Goal: Transaction & Acquisition: Purchase product/service

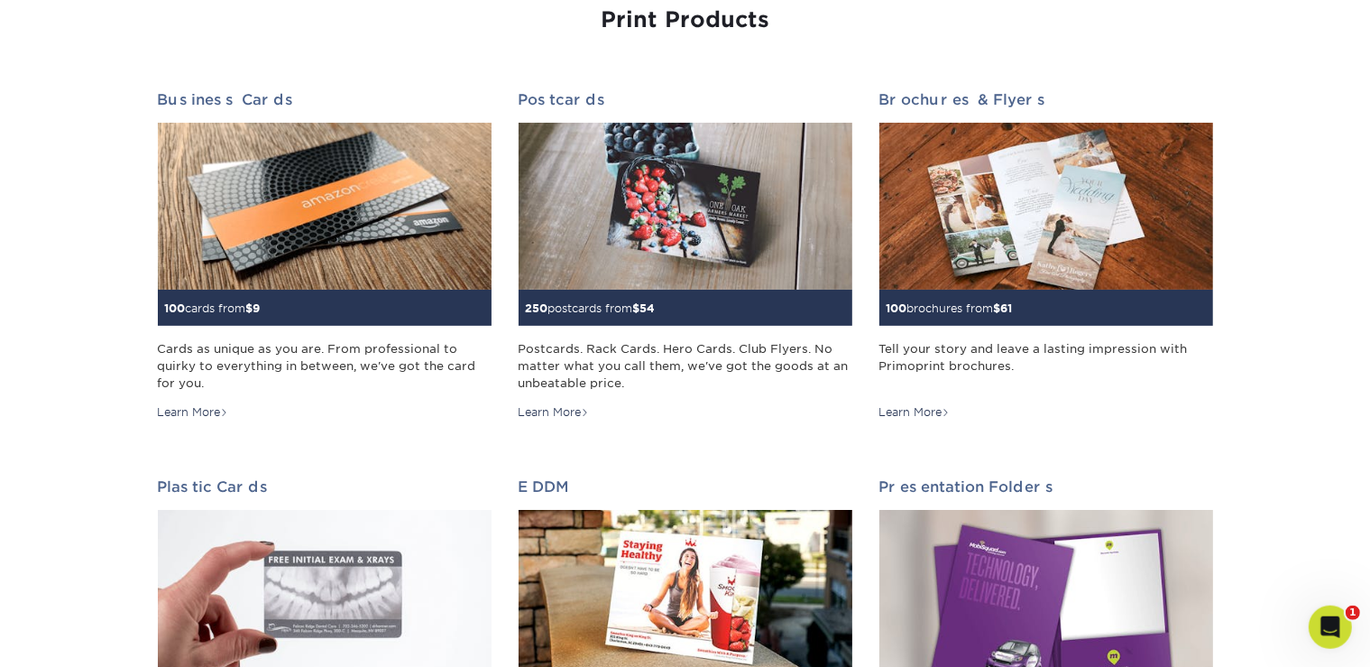
scroll to position [234, 0]
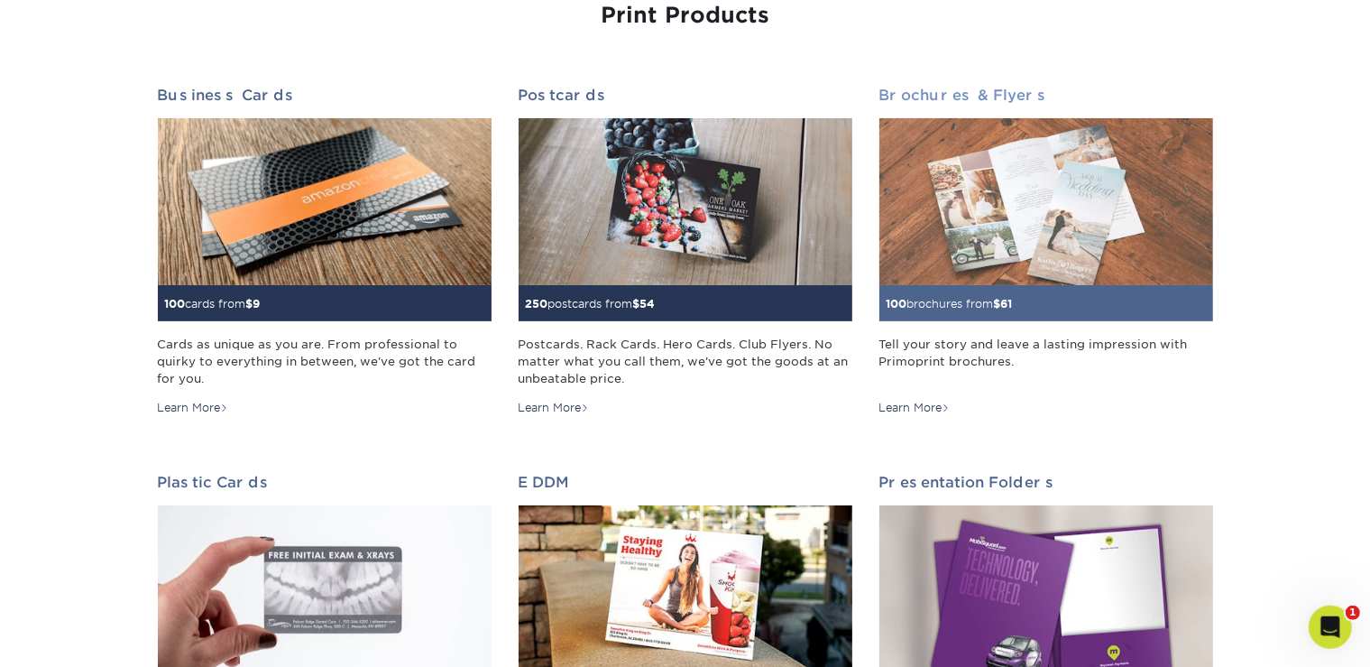
click at [1001, 306] on span "$" at bounding box center [997, 304] width 7 height 14
click at [976, 327] on link "Brochures & Flyers 100 brochures from $ 61 Tell your story and leave a lasting …" at bounding box center [1046, 251] width 334 height 329
click at [951, 358] on div "Tell your story and leave a lasting impression with Primoprint brochures." at bounding box center [1046, 362] width 334 height 52
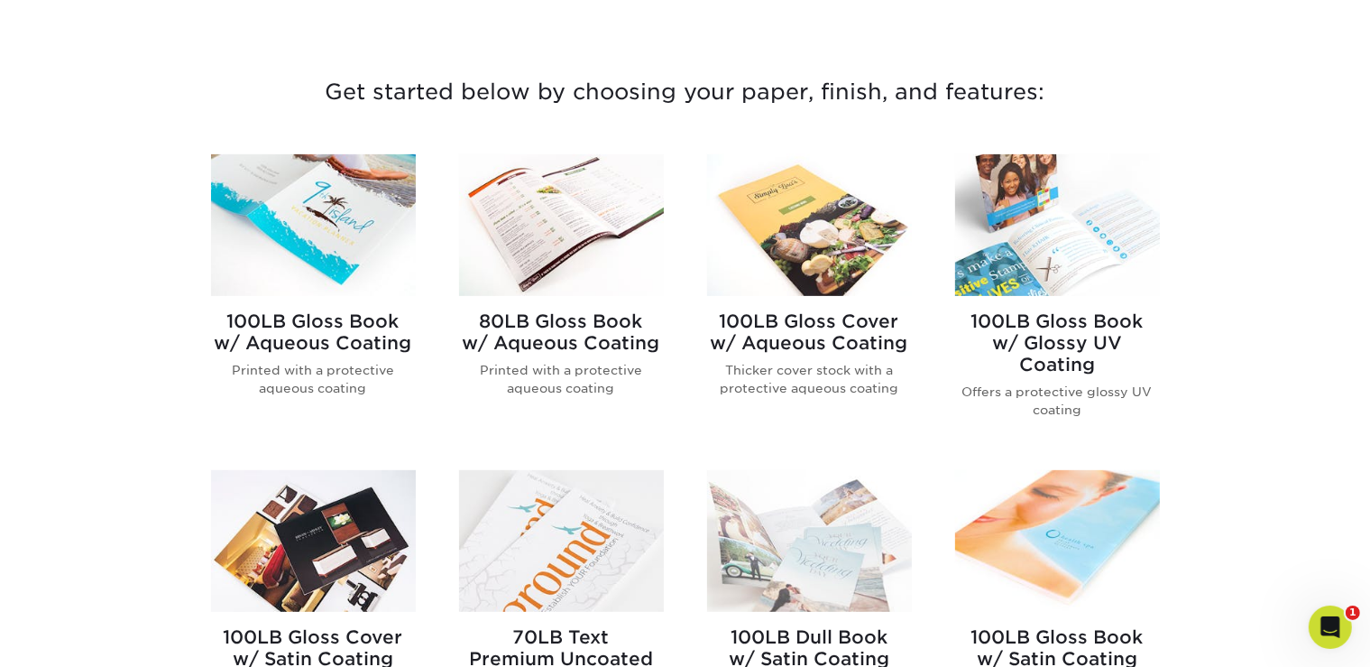
scroll to position [688, 0]
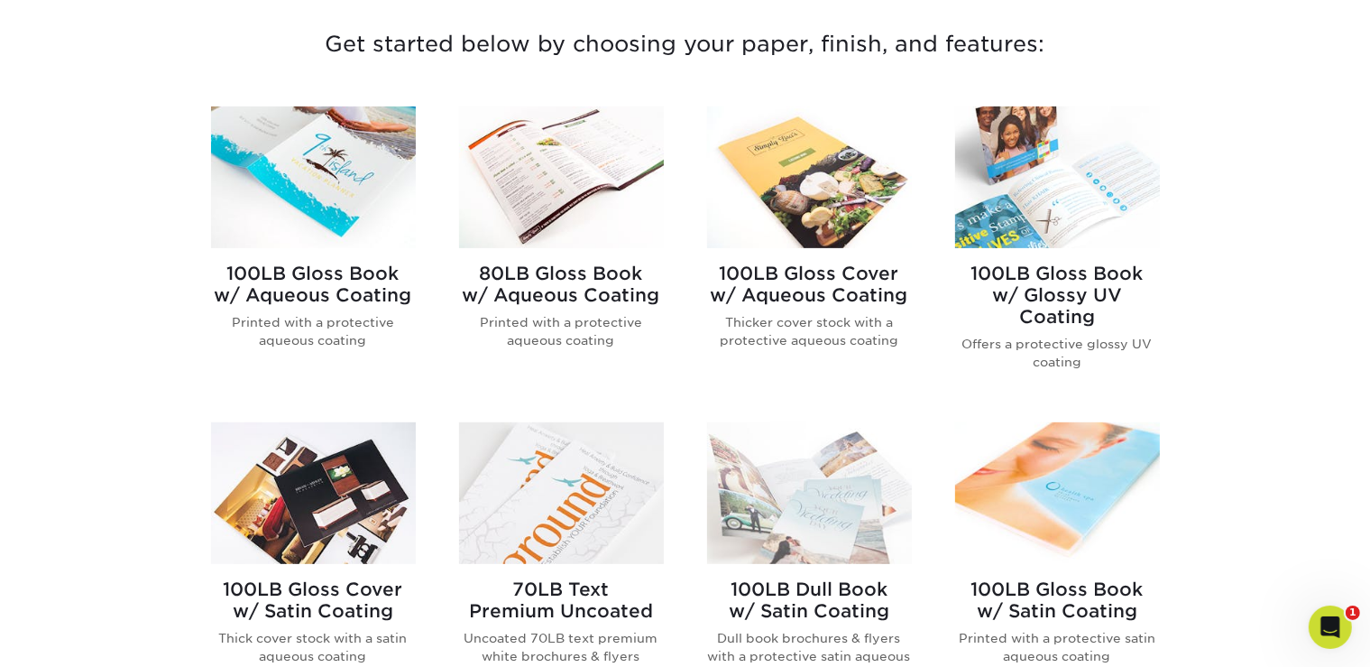
click at [824, 228] on img at bounding box center [809, 177] width 205 height 142
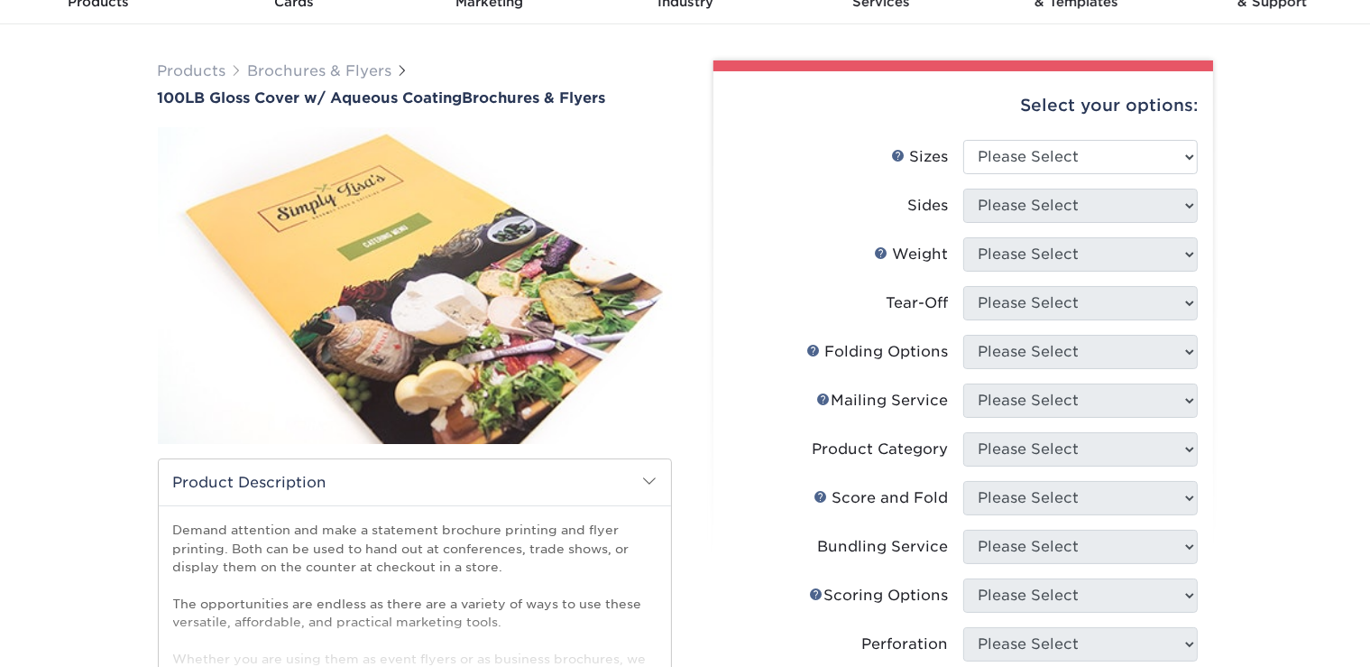
scroll to position [101, 0]
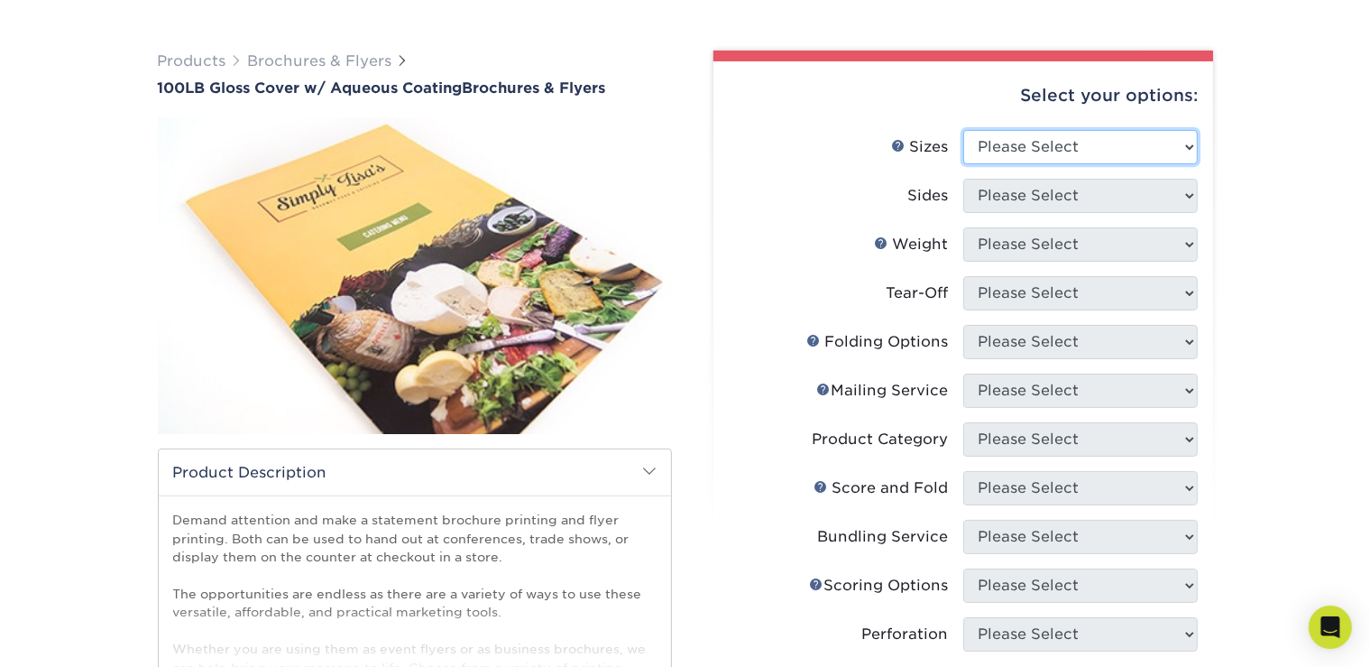
click at [1074, 159] on select "Please Select 3.5" x 8.5" 3.5" x 11" 3.67" x 8.5" 4" x 8.5" 4" x 11" 4" x 12" 4…" at bounding box center [1080, 147] width 235 height 34
select select "8.50x11.00"
click option "8.5" x 11"" at bounding box center [0, 0] width 0 height 0
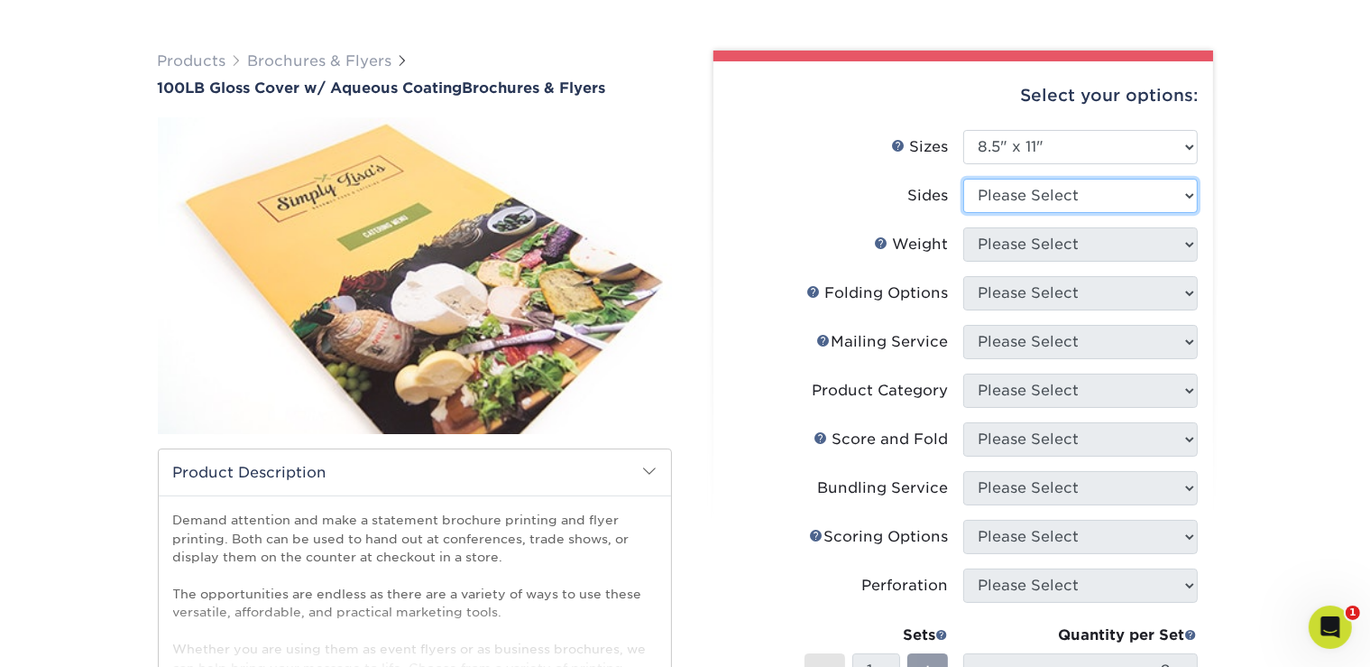
click at [1105, 195] on select "Please Select Print Both Sides Print Front Only" at bounding box center [1080, 196] width 235 height 34
select select "13abbda7-1d64-4f25-8bb2-c179b224825d"
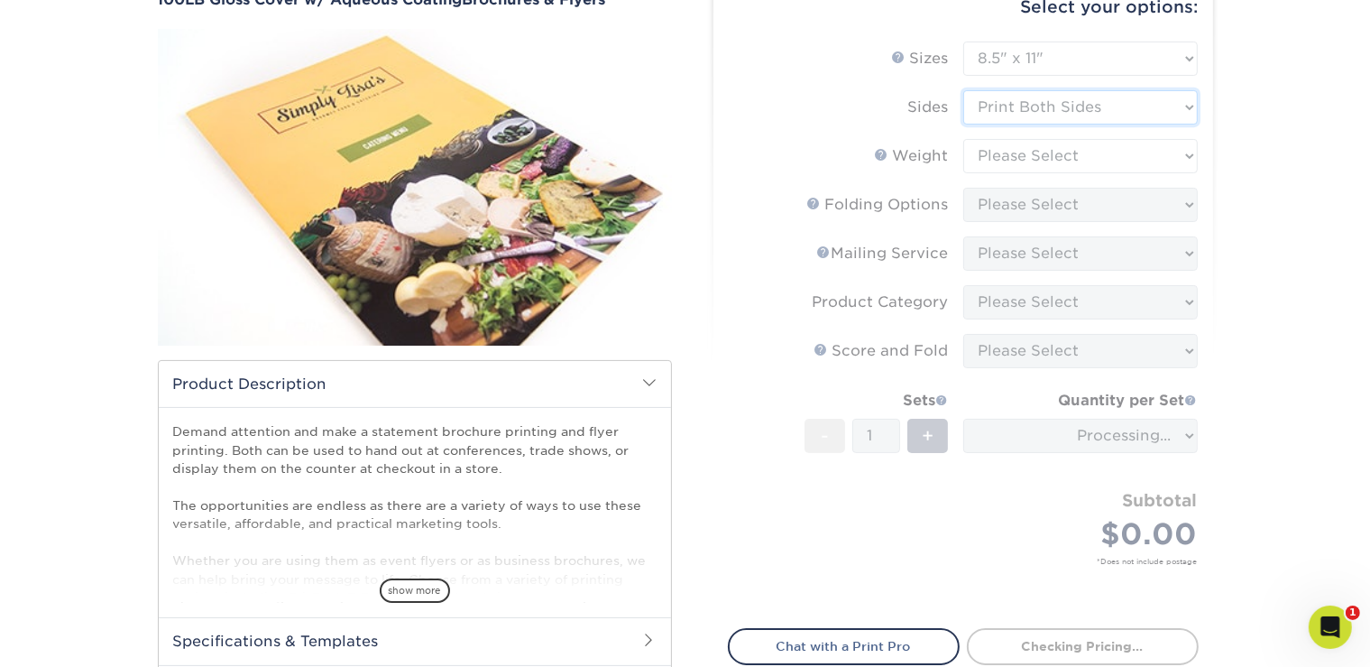
scroll to position [161, 0]
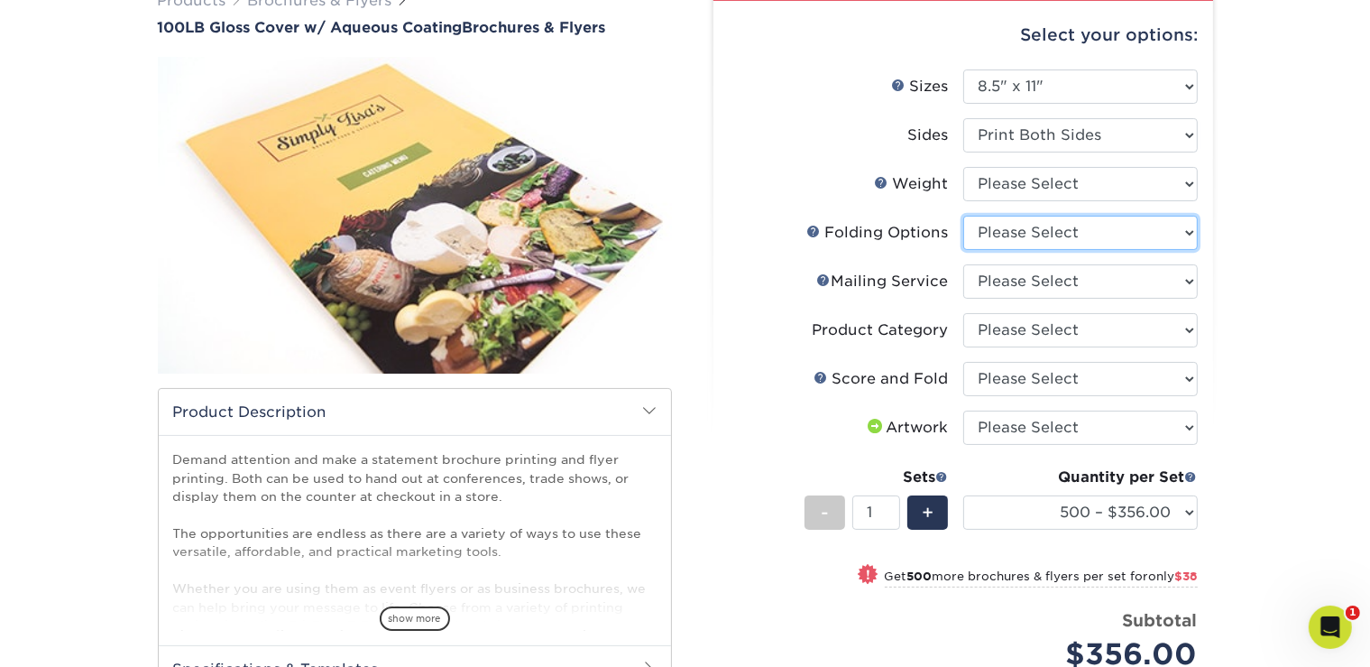
click at [1150, 228] on select "Please Select FLAT - No Folding" at bounding box center [1080, 233] width 235 height 34
select select "9b1d5825-34d1-4721-9874-ed79abb003d7"
click option "FLAT - No Folding" at bounding box center [0, 0] width 0 height 0
click at [1145, 180] on select "Please Select 100LB" at bounding box center [1080, 184] width 235 height 34
select select "100LB"
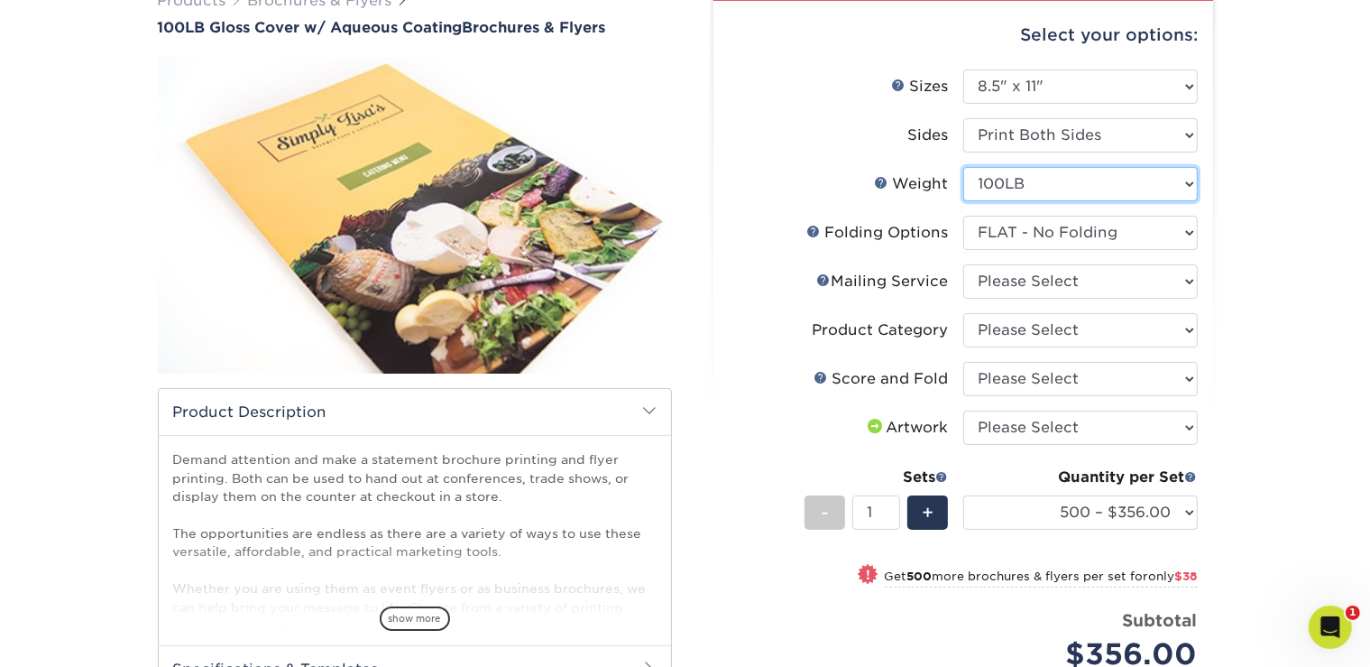
select select "-1"
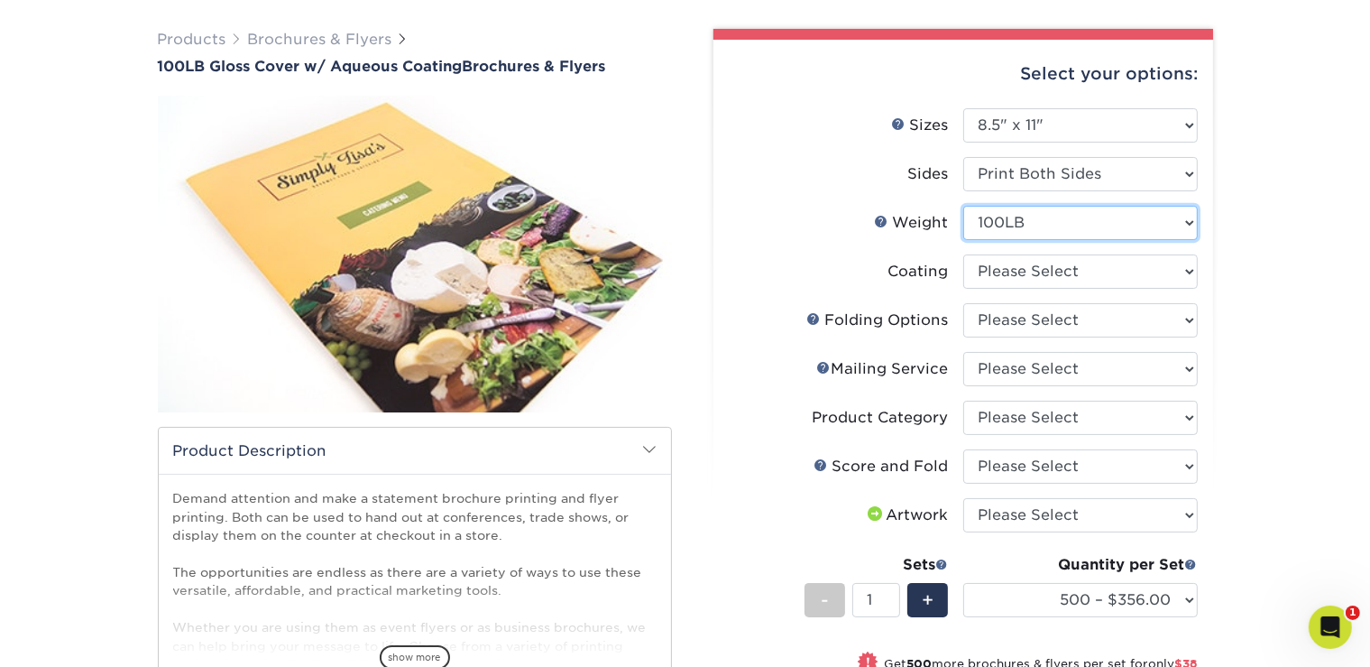
scroll to position [146, 0]
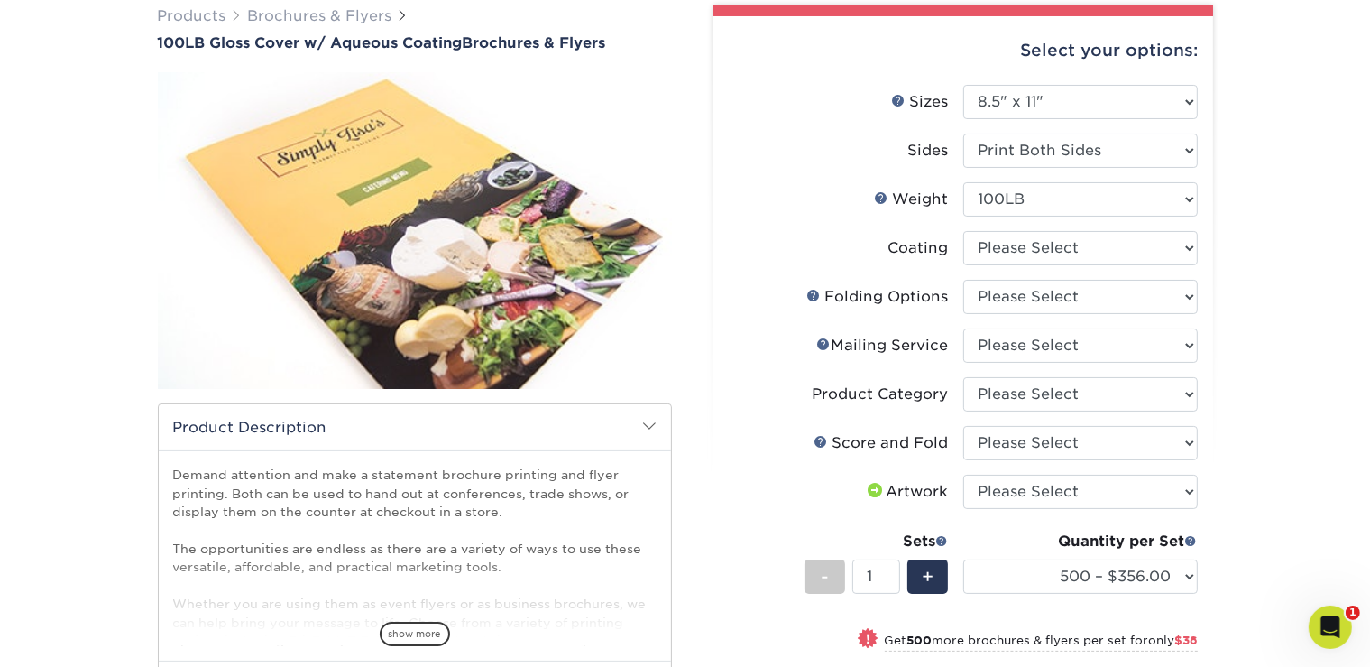
click at [1123, 269] on li "Coating" at bounding box center [963, 255] width 469 height 49
click at [1141, 236] on select at bounding box center [1080, 248] width 235 height 34
select select "d41dab50-ff65-4f4f-bb17-2afe4d36ae33"
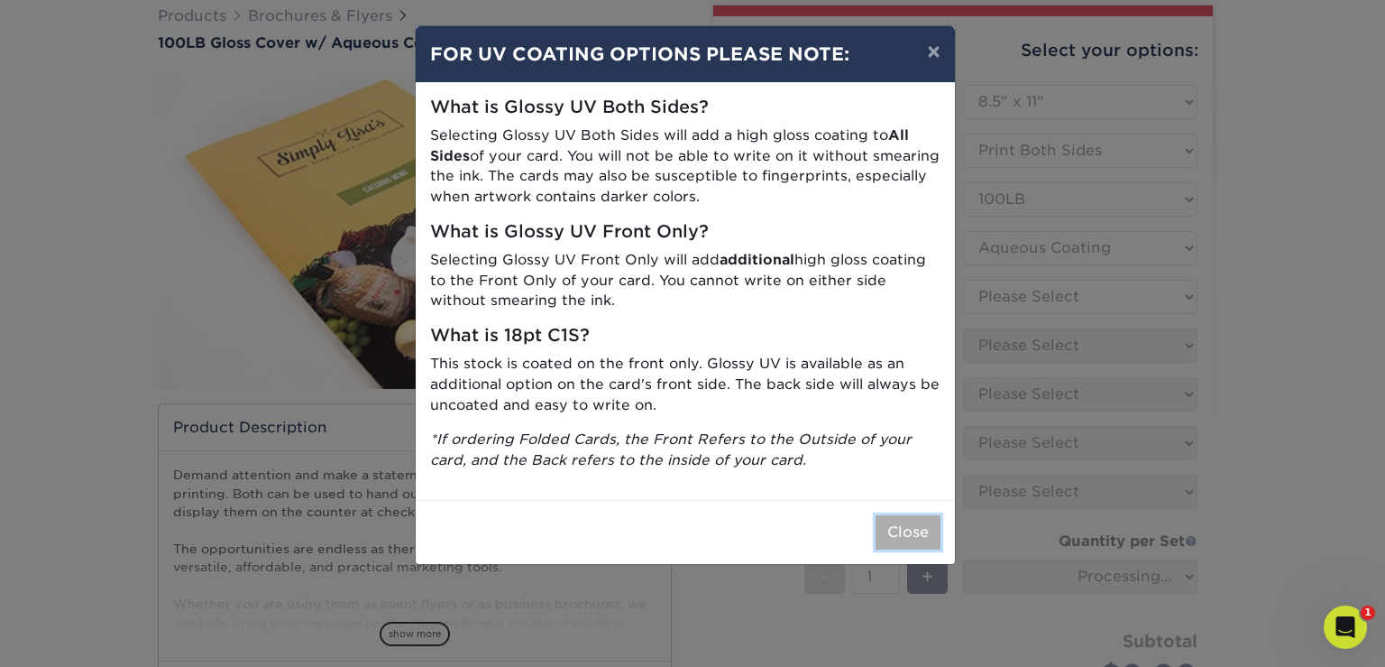
click at [907, 528] on button "Close" at bounding box center [908, 532] width 65 height 34
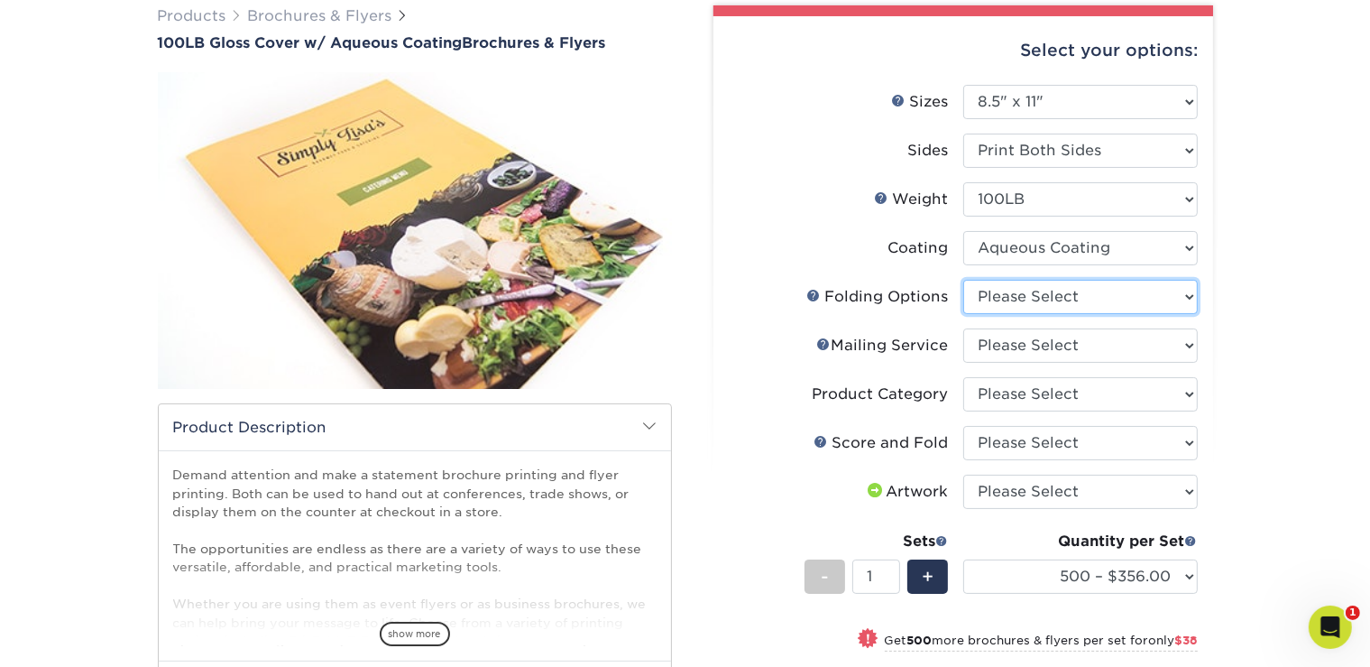
click at [1165, 294] on select "Please Select FLAT - No Folding" at bounding box center [1080, 297] width 235 height 34
click at [1263, 322] on div "Products Brochures & Flyers 100LB Gloss Cover w/ Aqueous Coating Brochures & Fl…" at bounding box center [685, 495] width 1370 height 1053
click at [1146, 307] on select "Please Select FLAT - No Folding" at bounding box center [1080, 297] width 235 height 34
click at [1119, 311] on select "Please Select FLAT - No Folding" at bounding box center [1080, 297] width 235 height 34
click at [1110, 291] on select "Please Select FLAT - No Folding" at bounding box center [1080, 297] width 235 height 34
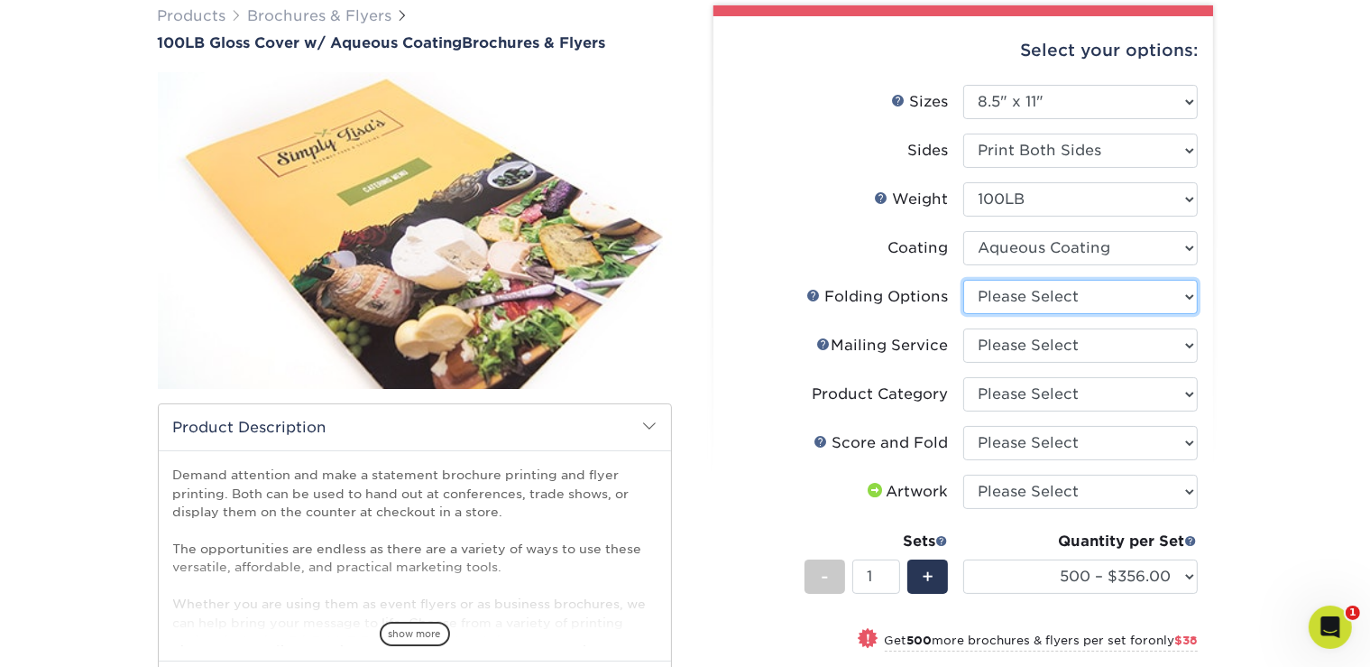
select select "9b1d5825-34d1-4721-9874-ed79abb003d7"
click option "FLAT - No Folding" at bounding box center [0, 0] width 0 height 0
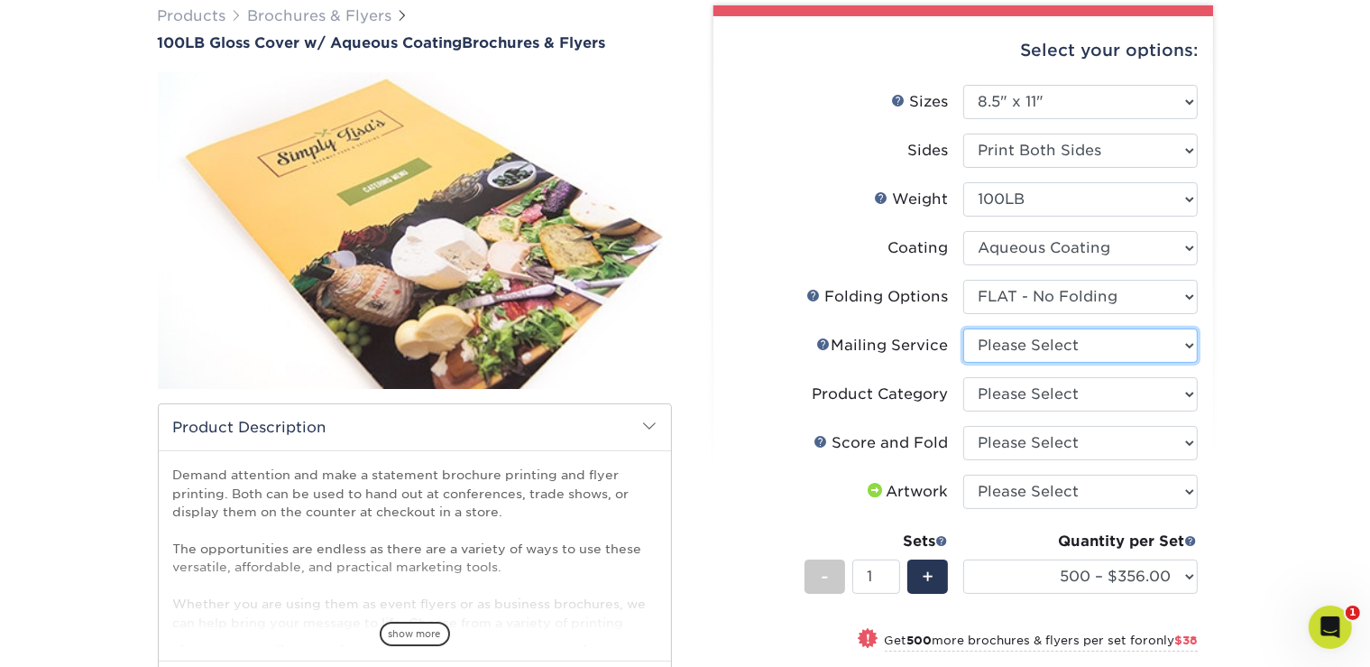
click at [1084, 340] on select "Please Select No Direct Mailing Service No, I will mail/stamp/imprint Direct Ma…" at bounding box center [1080, 345] width 235 height 34
click at [1083, 416] on li "Product Category Please Select Flyers and Brochures" at bounding box center [963, 401] width 469 height 49
click at [1114, 416] on li "Product Category Please Select Flyers and Brochures" at bounding box center [963, 401] width 469 height 49
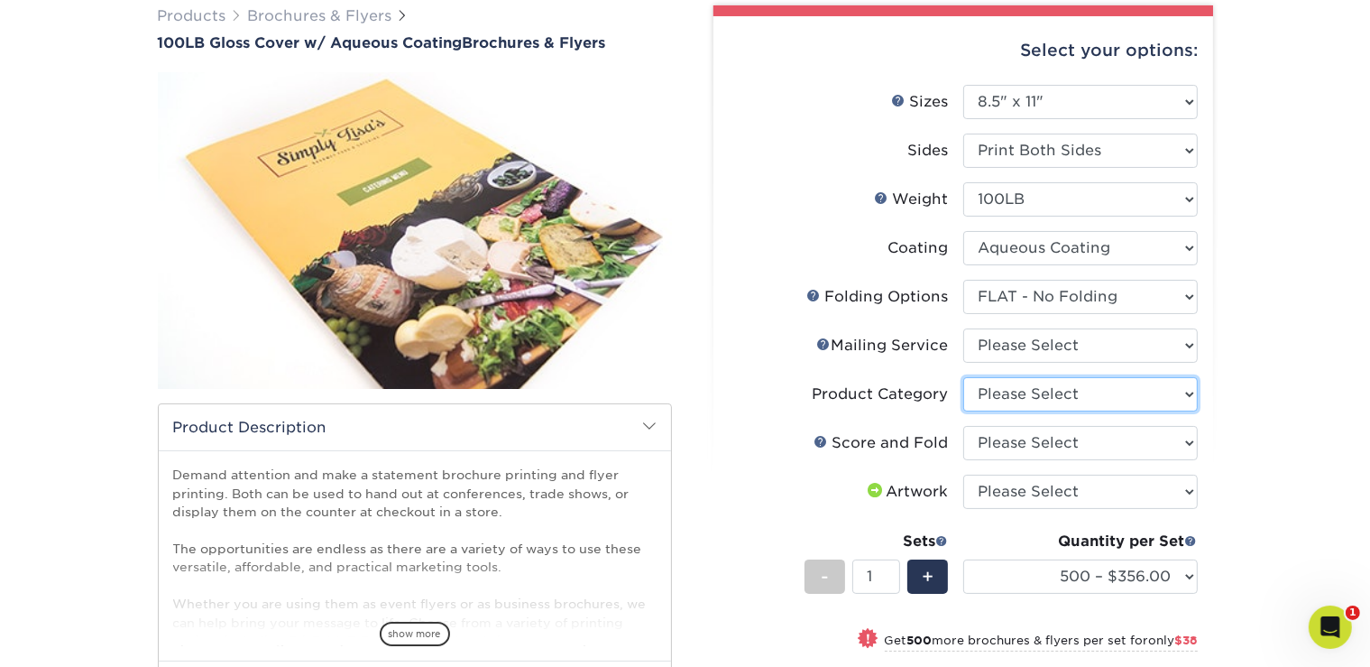
click at [1102, 399] on select "Please Select Flyers and Brochures" at bounding box center [1080, 394] width 235 height 34
select select "1a668080-6b7c-4174-b399-2c3833b27ef4"
click option "Flyers and Brochures" at bounding box center [0, 0] width 0 height 0
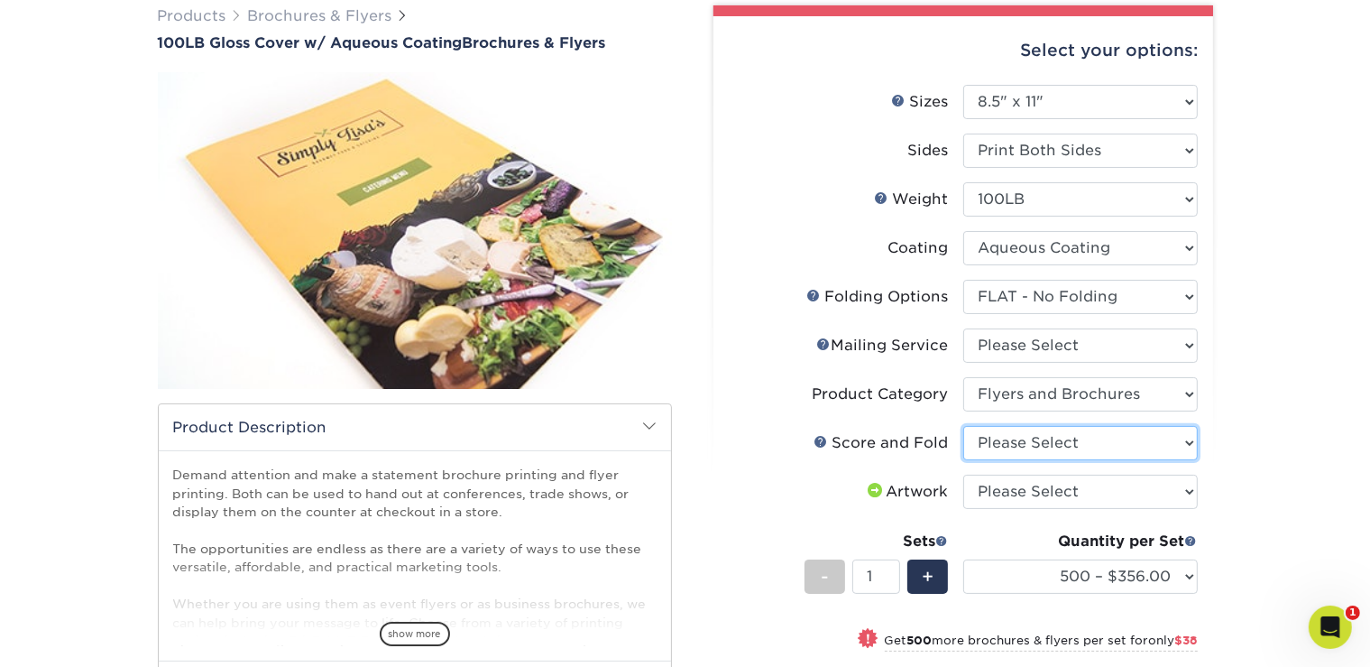
click at [1122, 445] on select "Please Select No Scoring and Folding Score & fold in half Score and 1/2 Fold on…" at bounding box center [1080, 443] width 235 height 34
select select "bd0593cf-038a-41f4-bfbc-0b0ebdcc21b2"
click option "No Scoring and Folding" at bounding box center [0, 0] width 0 height 0
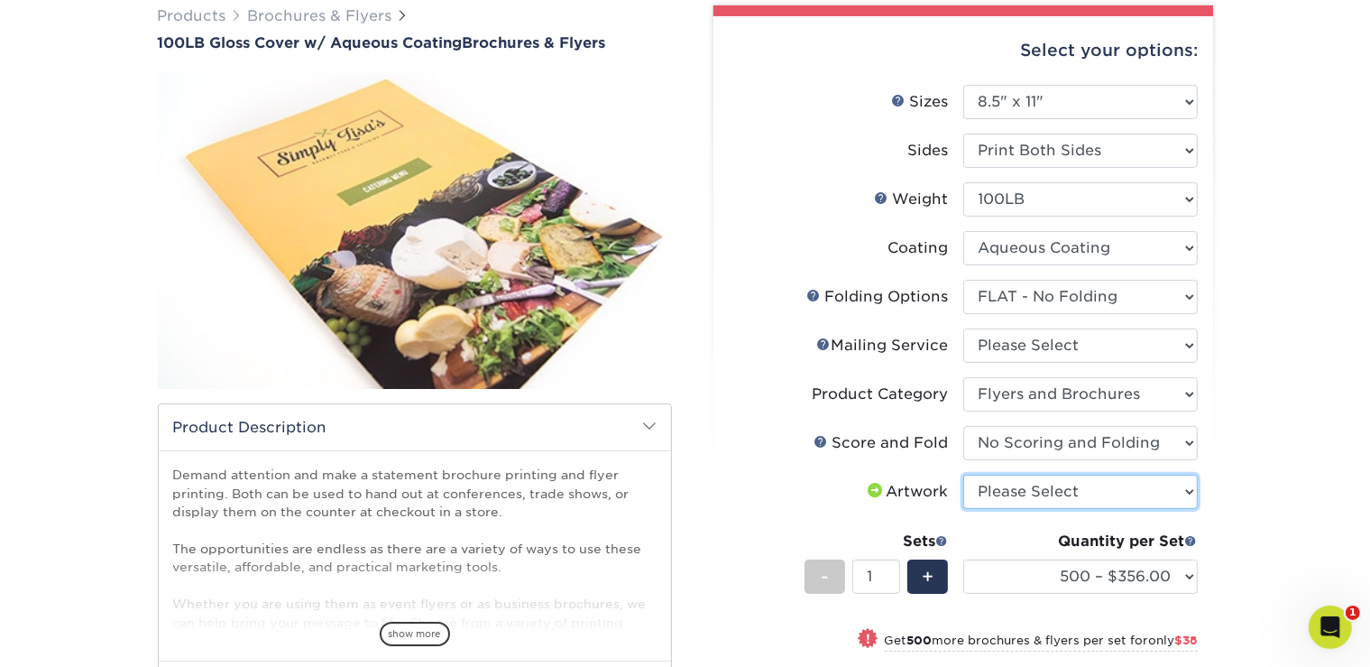
click at [1046, 490] on select "Please Select I will upload files I need a design - $175" at bounding box center [1080, 491] width 235 height 34
select select "upload"
click option "I will upload files" at bounding box center [0, 0] width 0 height 0
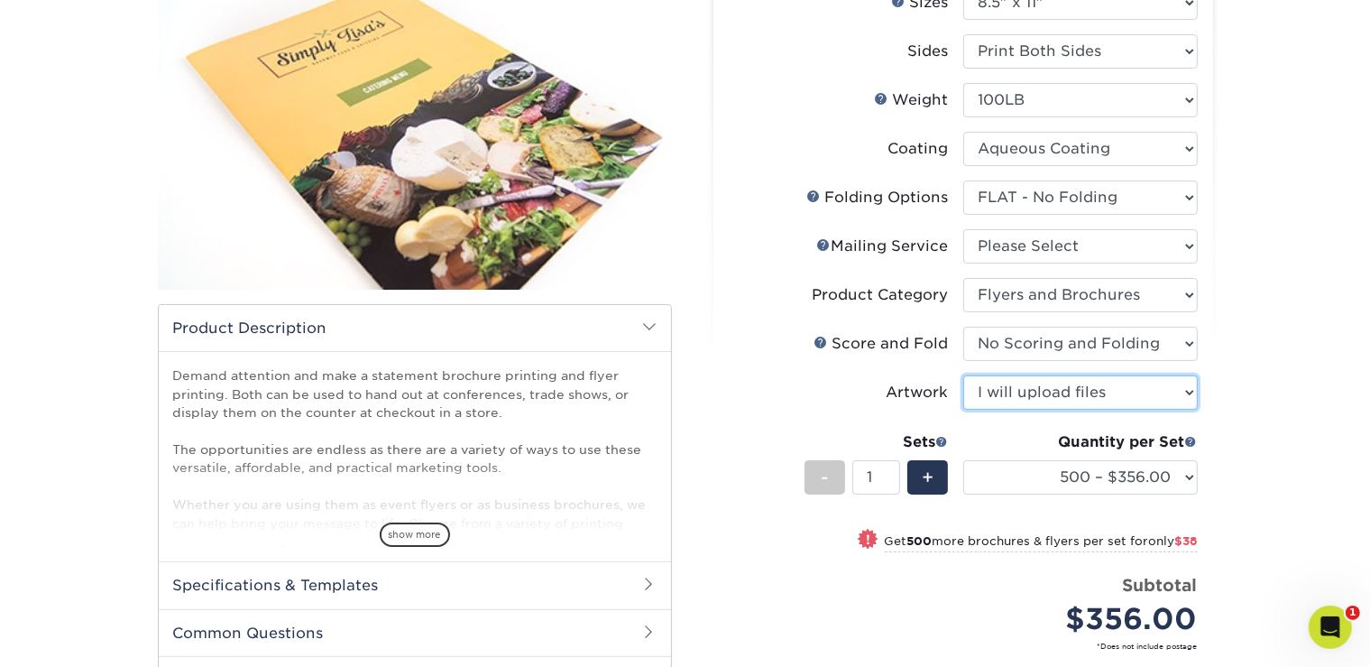
scroll to position [272, 0]
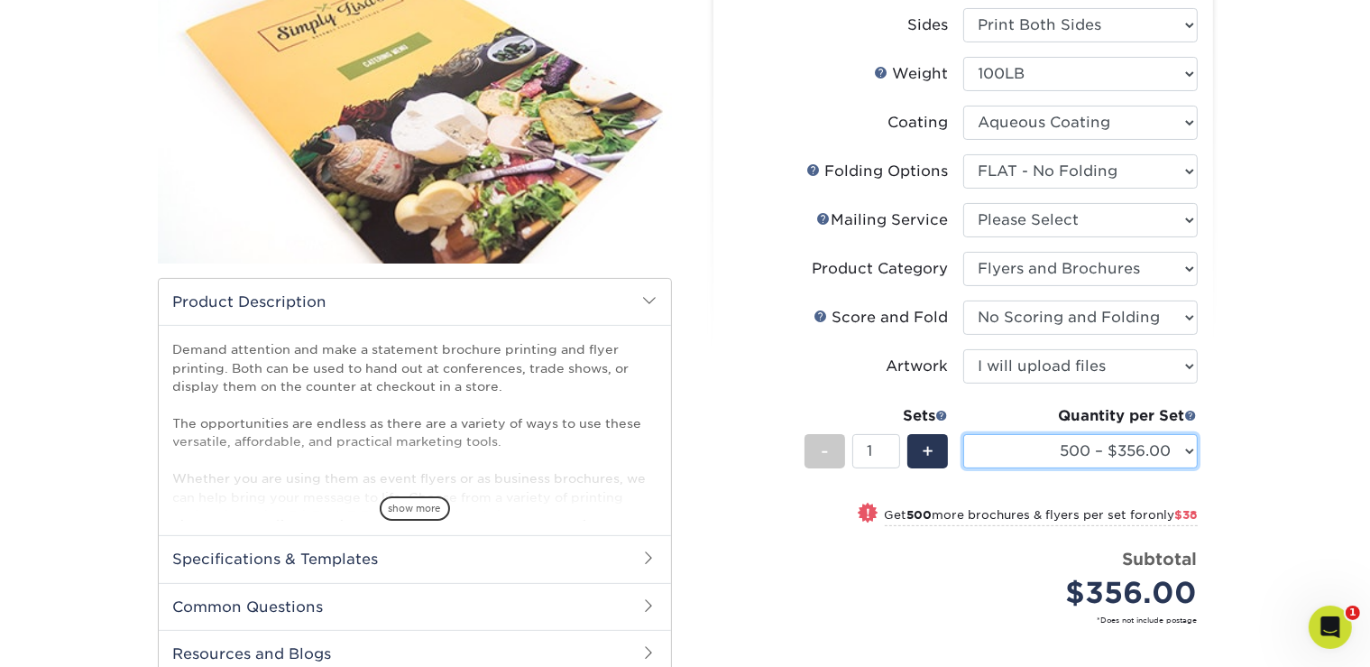
click at [1138, 456] on select "500 – $356.00 1000 – $394.00 2000 – $469.00 2500 – $587.00 3000 – $752.00 4000 …" at bounding box center [1080, 451] width 235 height 34
click at [1253, 339] on div "Products Brochures & Flyers 100LB Gloss Cover w/ Aqueous Coating Brochures & Fl…" at bounding box center [685, 370] width 1370 height 1053
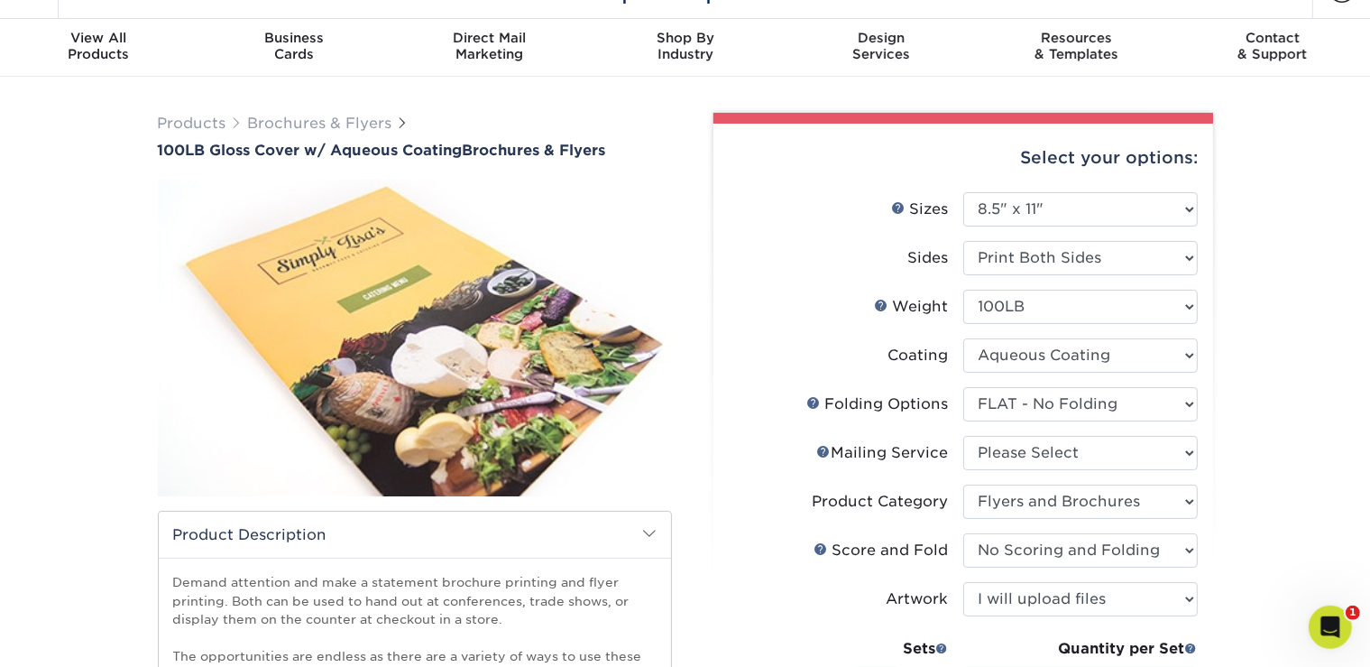
scroll to position [38, 0]
click at [1155, 308] on select "Please Select 100LB" at bounding box center [1080, 307] width 235 height 34
click at [1237, 313] on div "Products Brochures & Flyers 100LB Gloss Cover w/ Aqueous Coating Brochures & Fl…" at bounding box center [685, 604] width 1370 height 1053
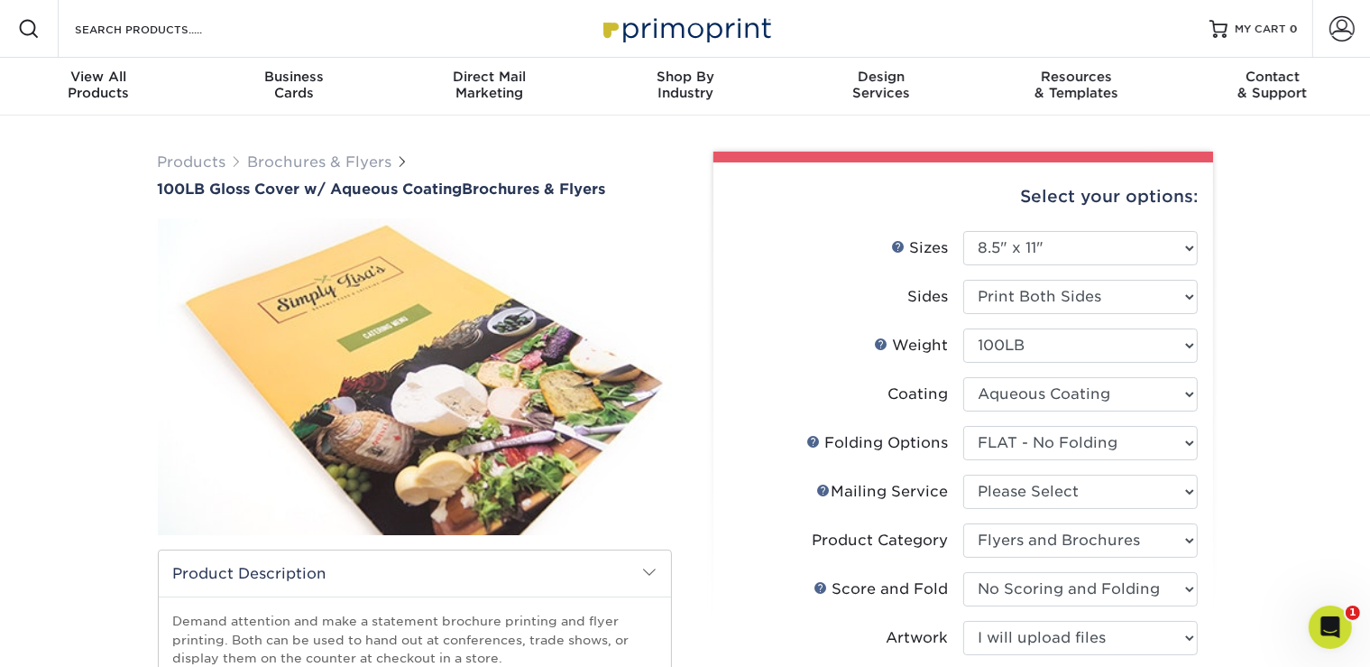
click at [182, 171] on span "Products Brochures & Flyers" at bounding box center [284, 163] width 252 height 22
click at [298, 178] on div "Products Brochures & Flyers 100LB Gloss Cover w/ Aqueous Coating Brochures & Fl…" at bounding box center [415, 175] width 514 height 46
click at [313, 165] on link "Brochures & Flyers" at bounding box center [320, 161] width 144 height 17
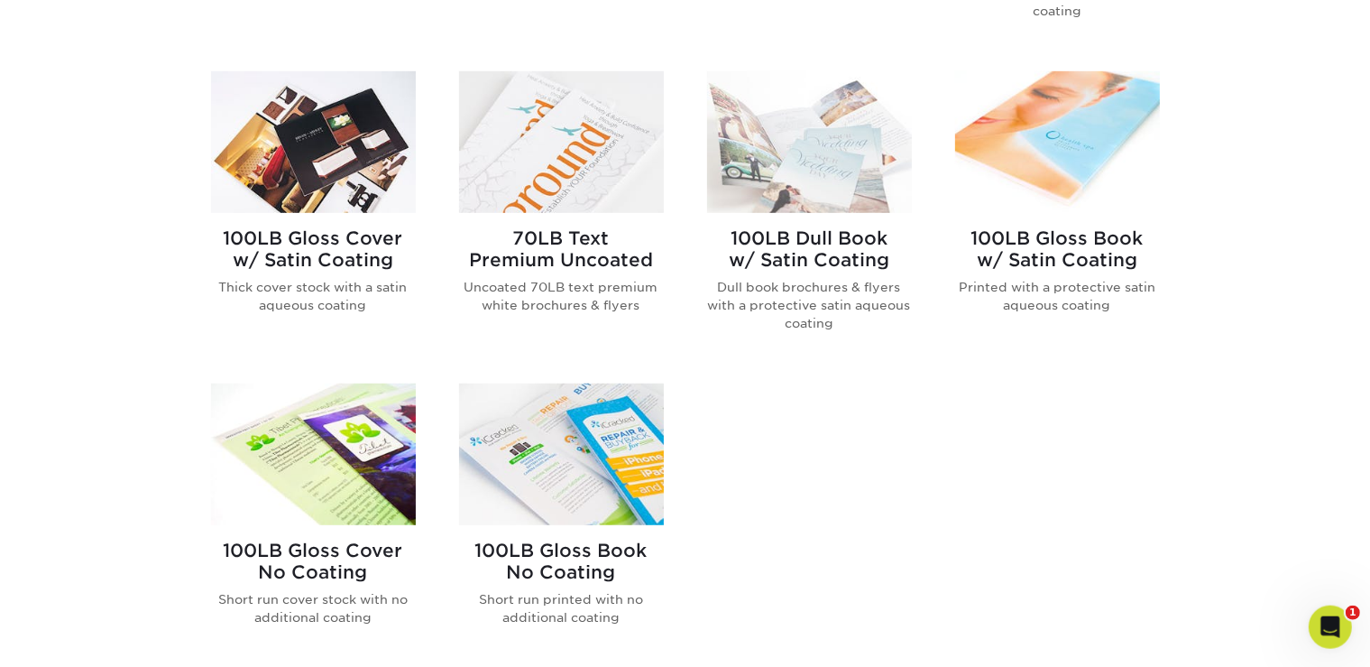
scroll to position [1064, 0]
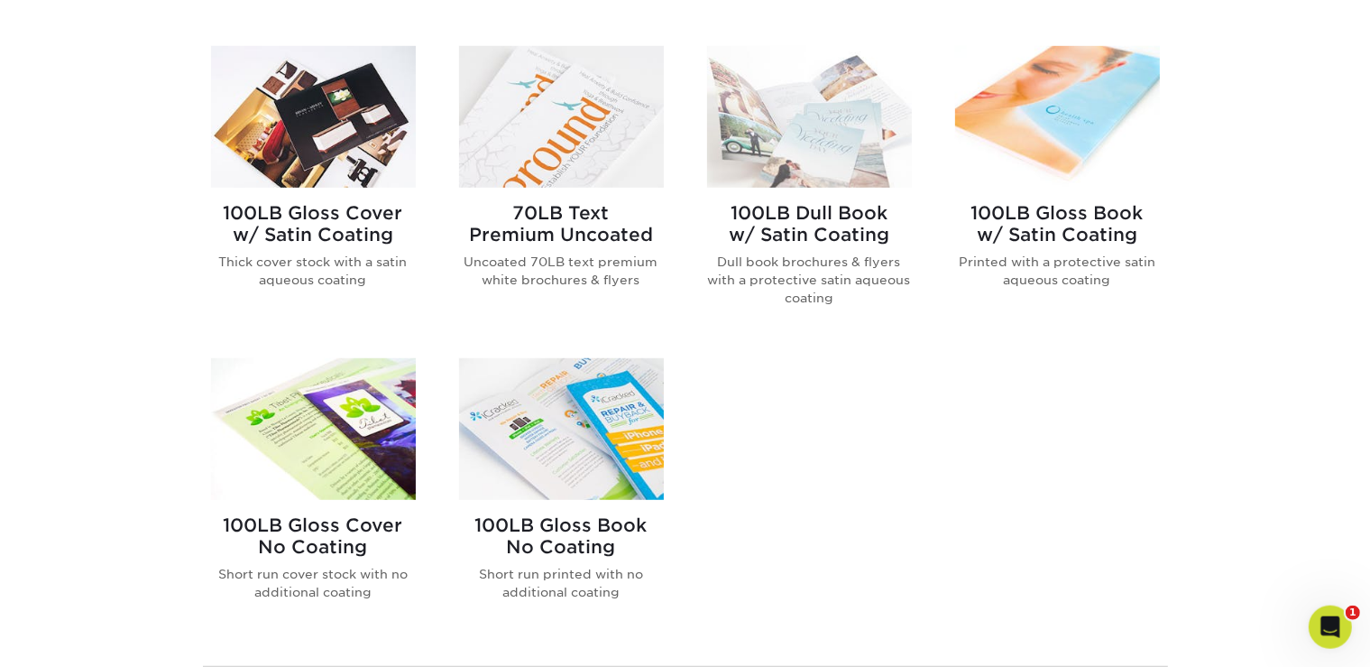
click at [571, 468] on img at bounding box center [561, 429] width 205 height 142
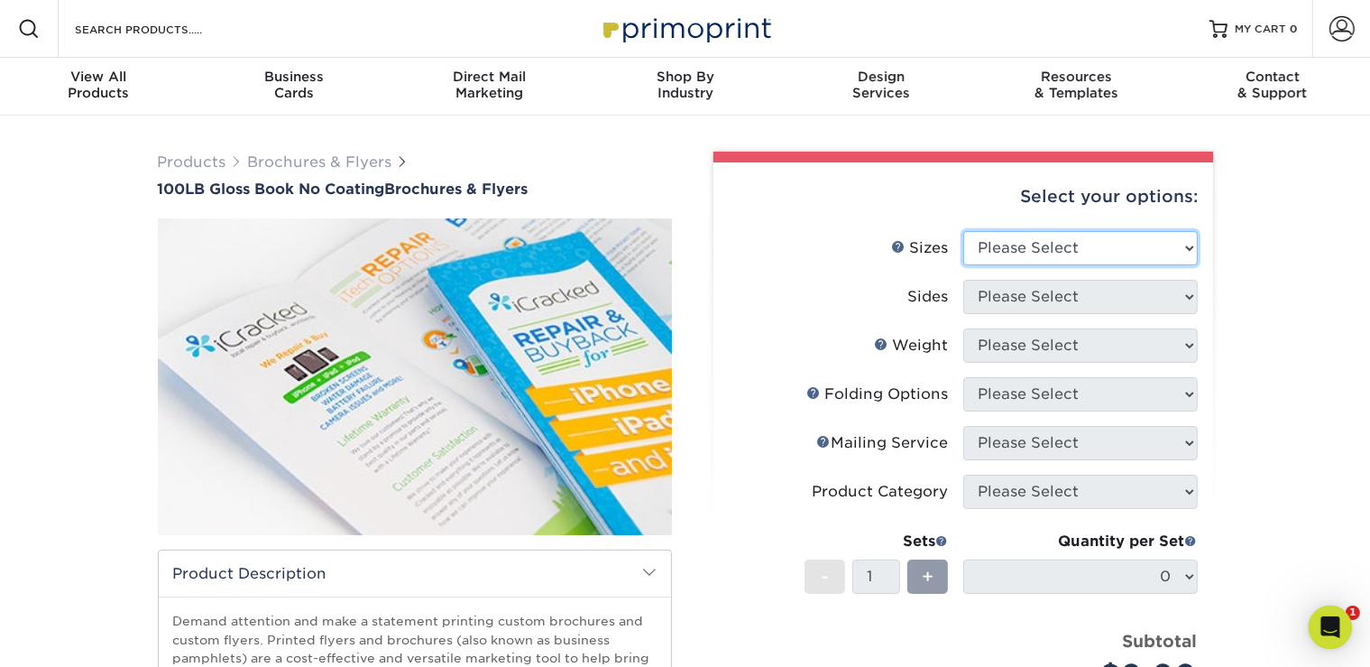
click at [1080, 263] on select "Please Select 3.67" x 8.5" 4" x 6" 4" x 8.5" 4" x 9" 4" x 10" 4" x 11" 4" x 15"…" at bounding box center [1080, 248] width 235 height 34
select select "8.50x11.00"
click option "8.5" x 11"" at bounding box center [0, 0] width 0 height 0
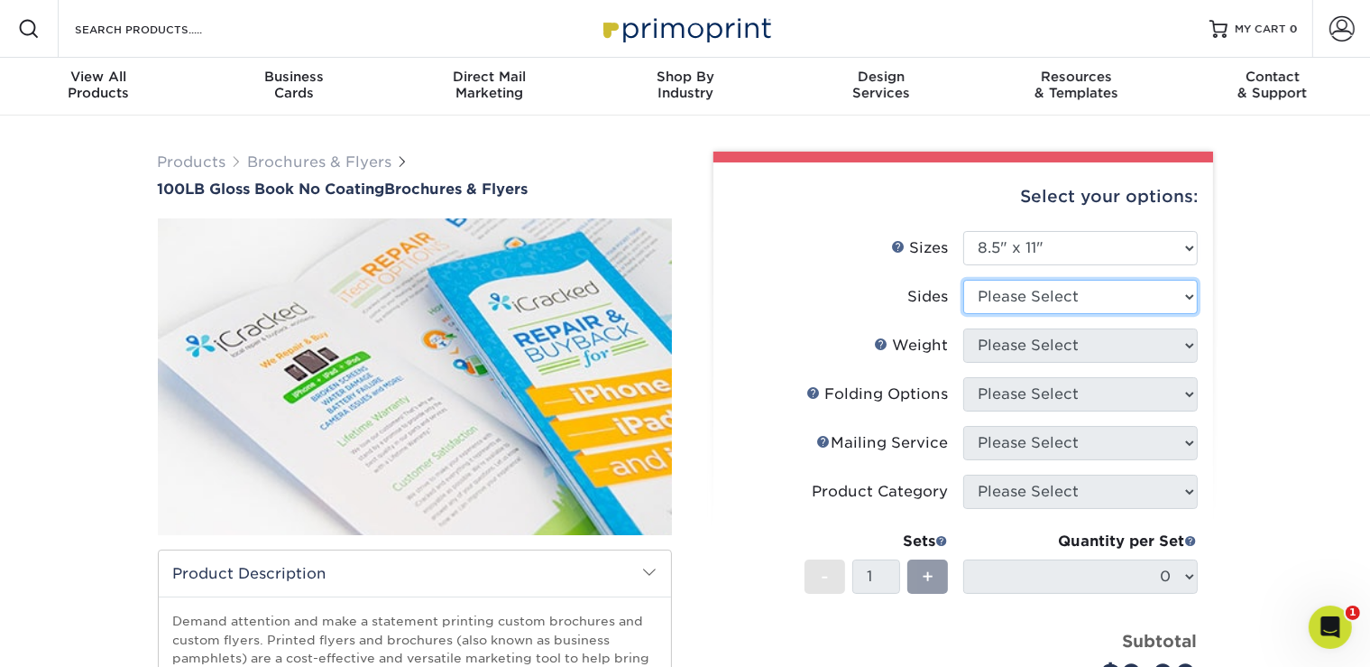
click at [1043, 306] on select "Please Select Print Both Sides Print Front Only" at bounding box center [1080, 297] width 235 height 34
select select "13abbda7-1d64-4f25-8bb2-c179b224825d"
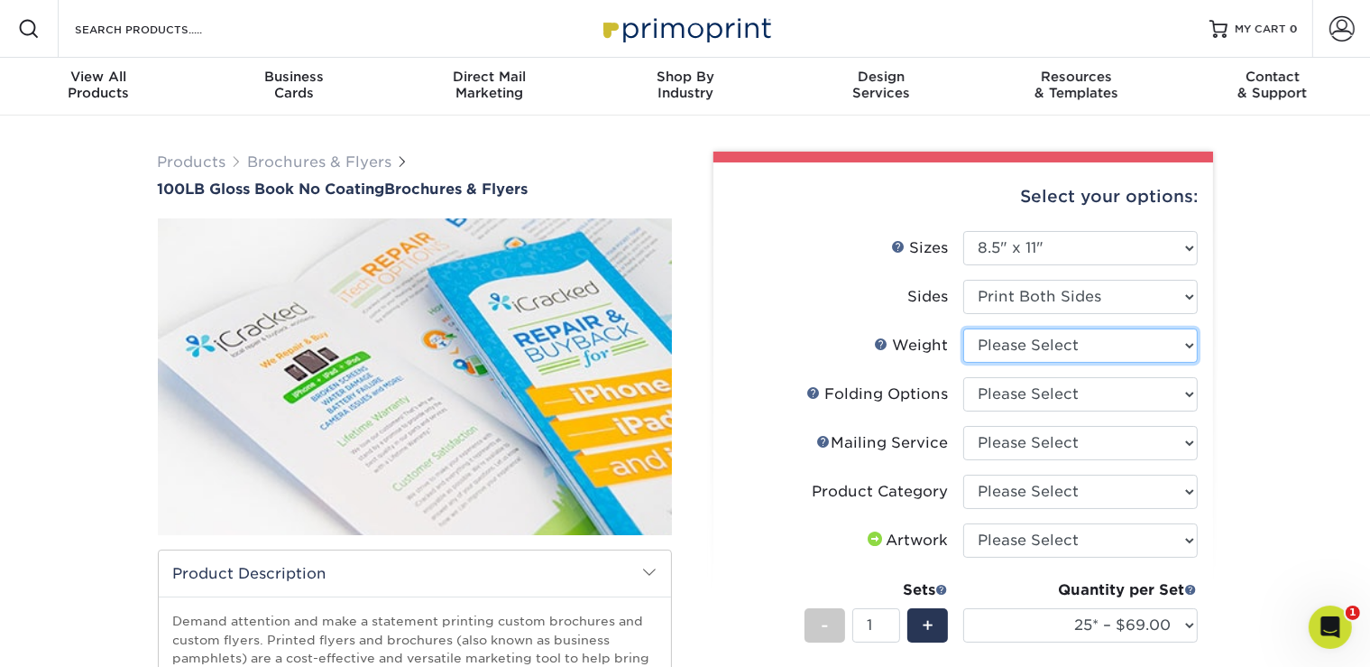
click at [1180, 354] on select "Please Select 100LB" at bounding box center [1080, 345] width 235 height 34
select select "100LB"
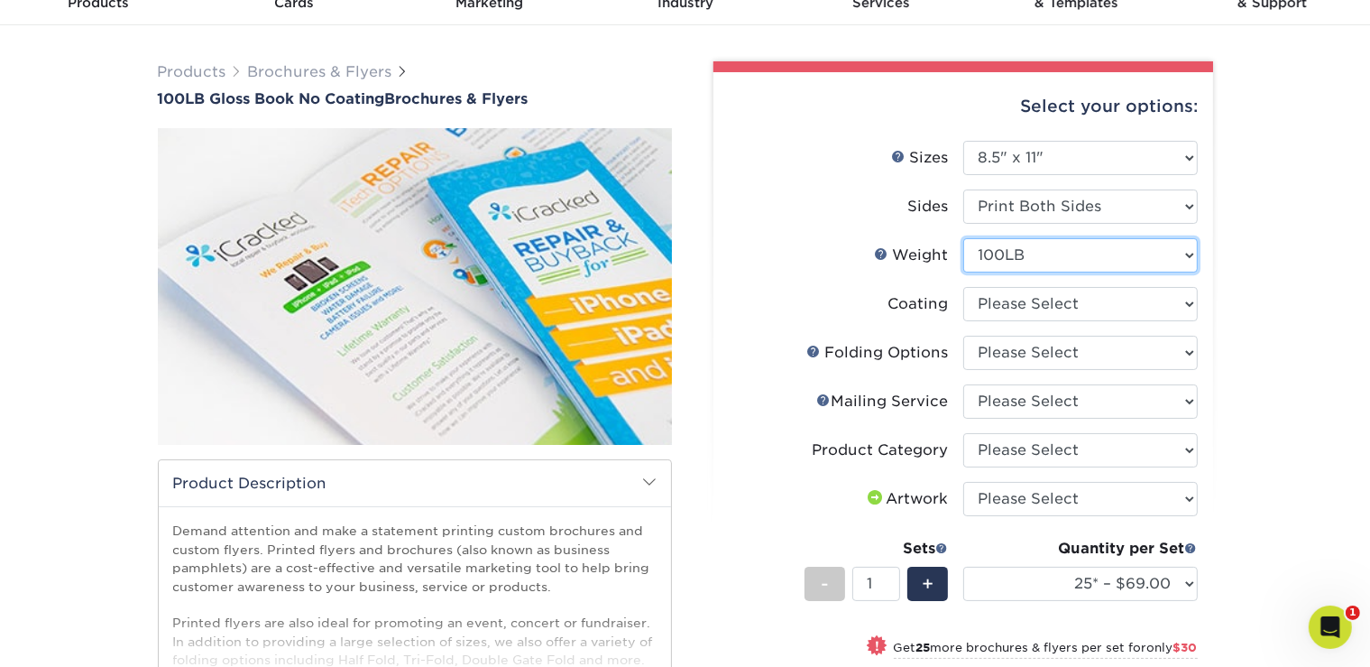
scroll to position [110, 0]
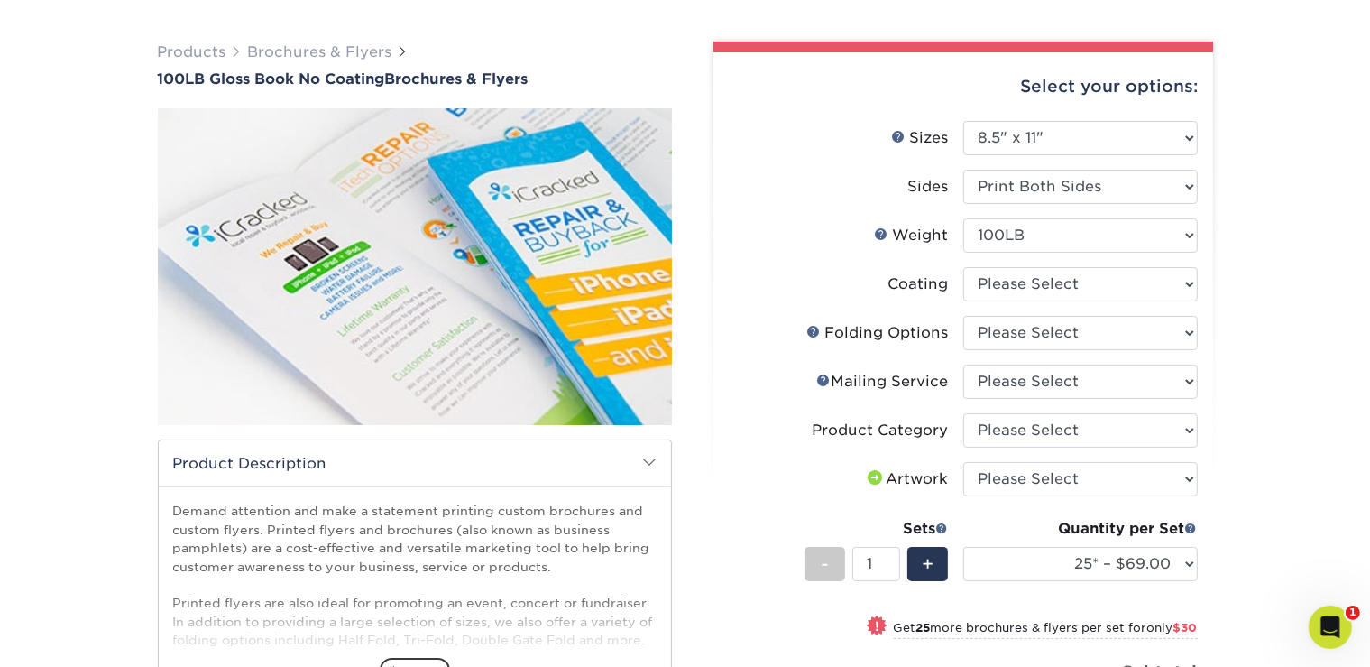
click at [1182, 580] on div "Quantity per Set 25* – $69.00 50* – $99.00 75* – $121.00 100* – $145.00 250* – …" at bounding box center [1080, 560] width 235 height 84
click at [1172, 294] on select at bounding box center [1080, 284] width 235 height 34
select select "3e7618de-abca-4bda-9f97-8b9129e913d8"
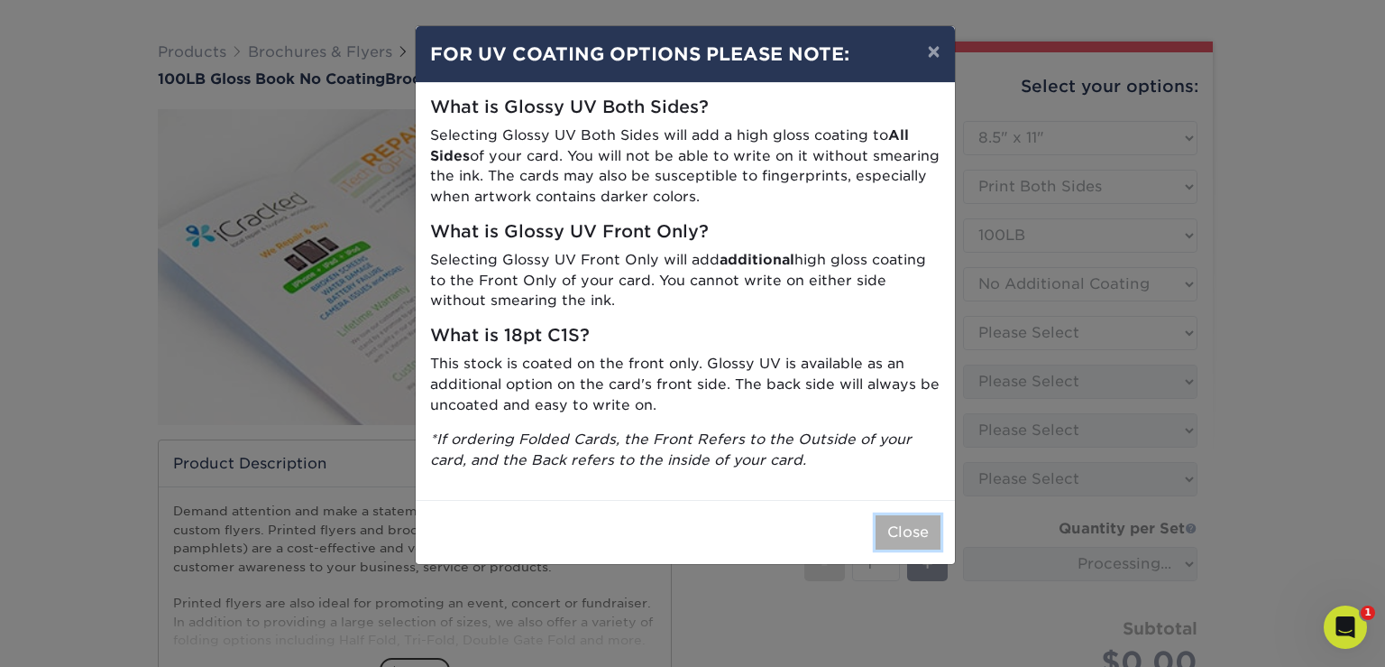
click at [904, 543] on button "Close" at bounding box center [908, 532] width 65 height 34
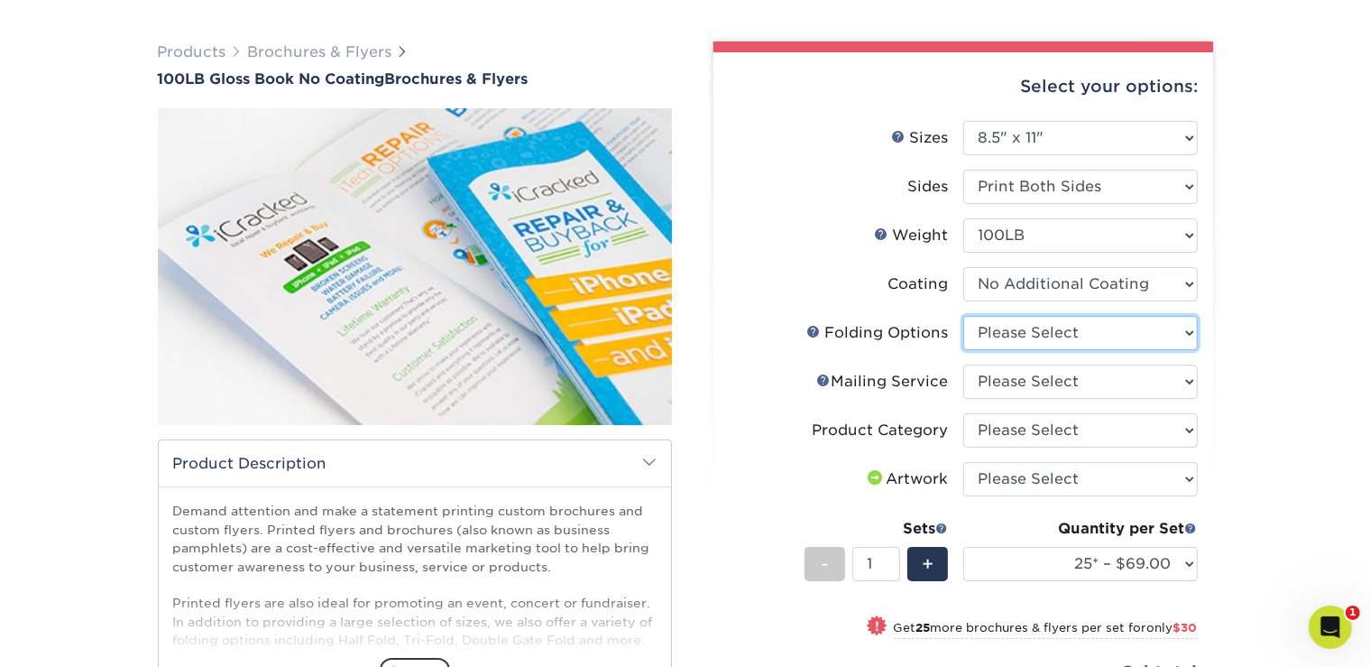
click at [1171, 341] on select "Please Select FLAT - No Folding Accordion Fold Half-Fold (Vertical) Half-Fold (…" at bounding box center [1080, 333] width 235 height 34
select select "9b1d5825-34d1-4721-9874-ed79abb003d7"
click option "FLAT - No Folding" at bounding box center [0, 0] width 0 height 0
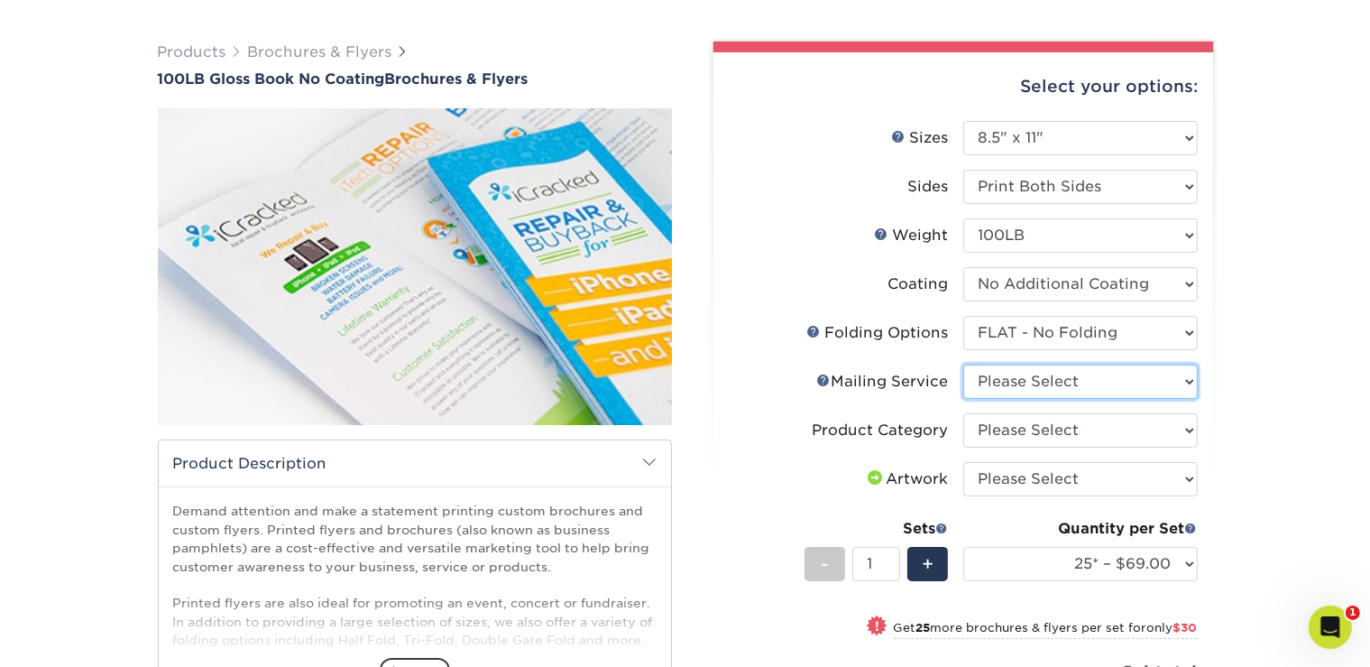
click at [1161, 394] on select "Please Select No Direct Mailing Service No, I will mail/stamp/imprint Direct Ma…" at bounding box center [1080, 381] width 235 height 34
click option "No Direct Mailing Service" at bounding box center [0, 0] width 0 height 0
click at [1149, 377] on select "Please Select No Direct Mailing Service No, I will mail/stamp/imprint Direct Ma…" at bounding box center [1080, 381] width 235 height 34
click at [1230, 431] on div "Products Brochures & Flyers 100LB Gloss Book No Coating Brochures & Flyers show…" at bounding box center [685, 525] width 1370 height 1040
click at [1168, 392] on select "Please Select No Direct Mailing Service No, I will mail/stamp/imprint Direct Ma…" at bounding box center [1080, 381] width 235 height 34
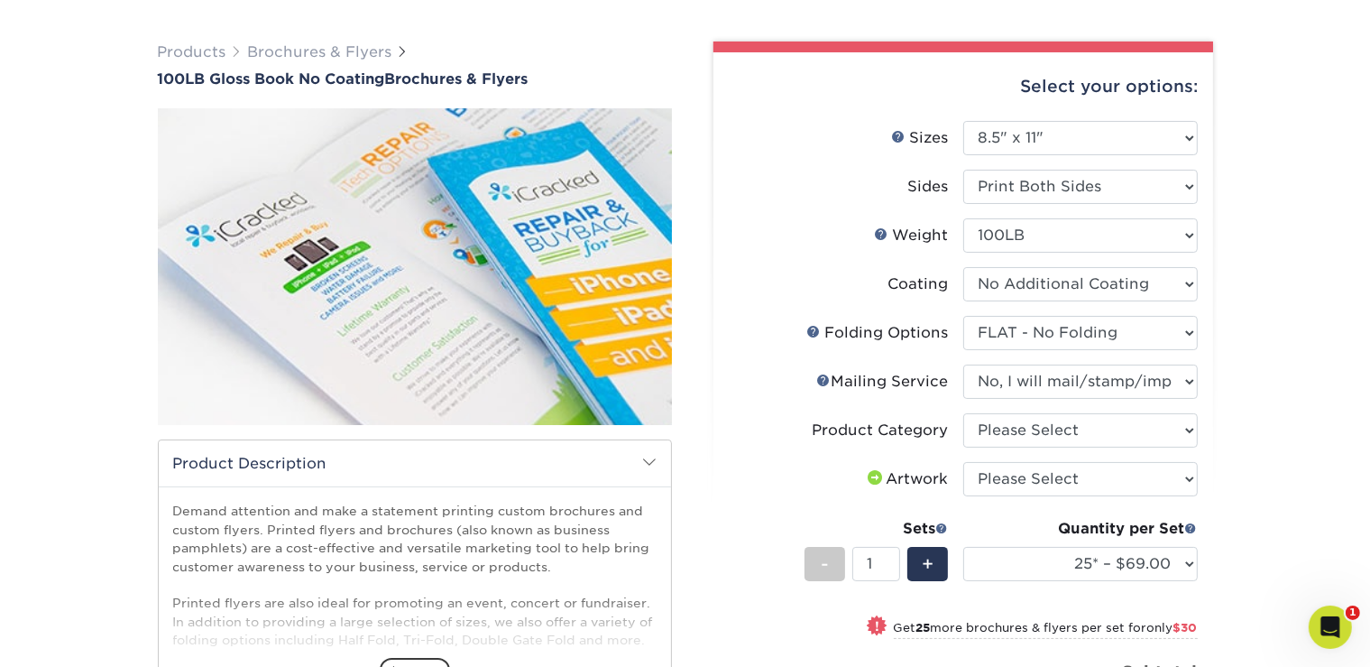
click option "No, I will mail/stamp/imprint" at bounding box center [0, 0] width 0 height 0
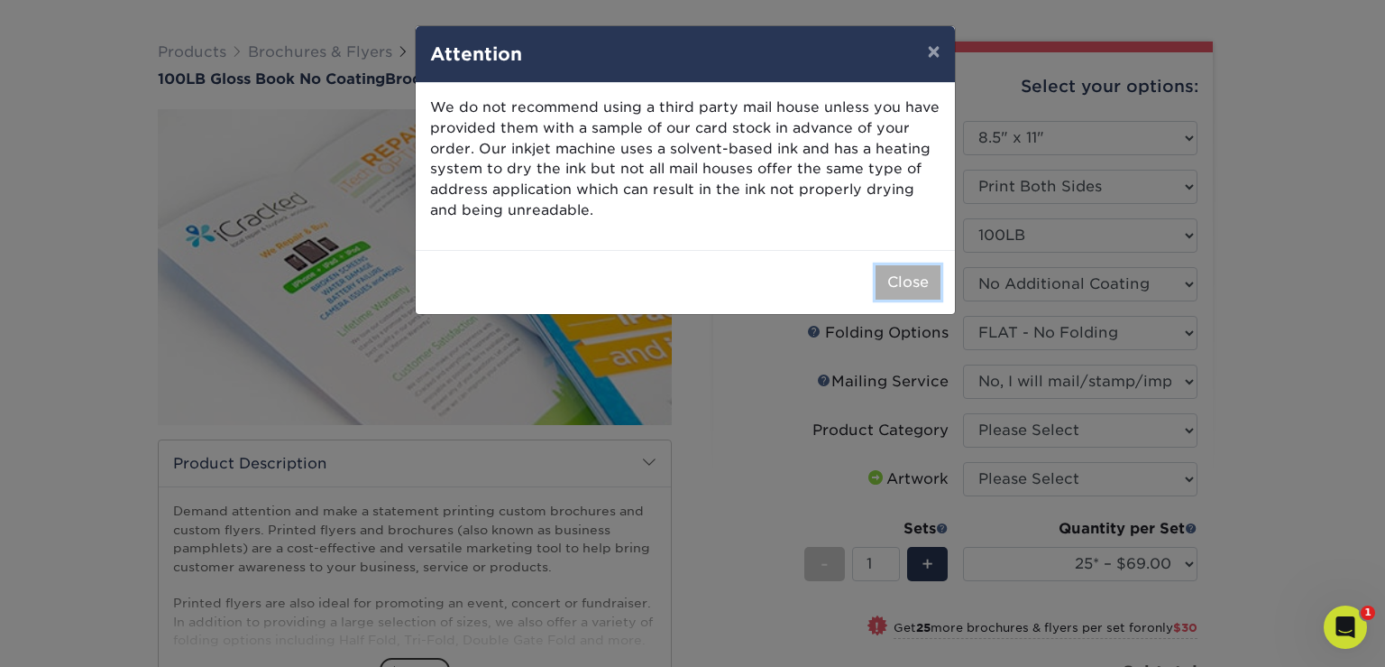
click at [900, 290] on button "Close" at bounding box center [908, 282] width 65 height 34
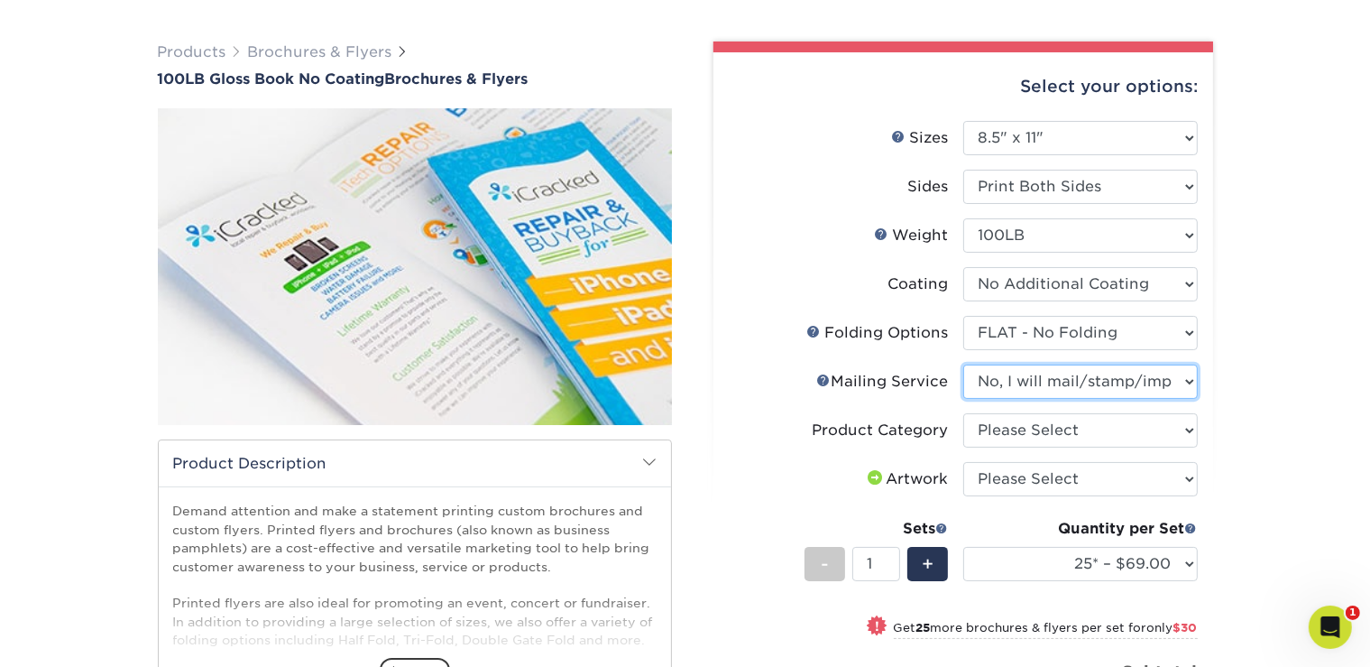
click at [1155, 386] on select "Please Select No Direct Mailing Service No, I will mail/stamp/imprint Direct Ma…" at bounding box center [1080, 381] width 235 height 34
select select "3e5e9bdd-d78a-4c28-a41d-fe1407925ca6"
click option "No Direct Mailing Service" at bounding box center [0, 0] width 0 height 0
click at [1170, 425] on select "Please Select Flyers and Brochures" at bounding box center [1080, 430] width 235 height 34
select select "1a668080-6b7c-4174-b399-2c3833b27ef4"
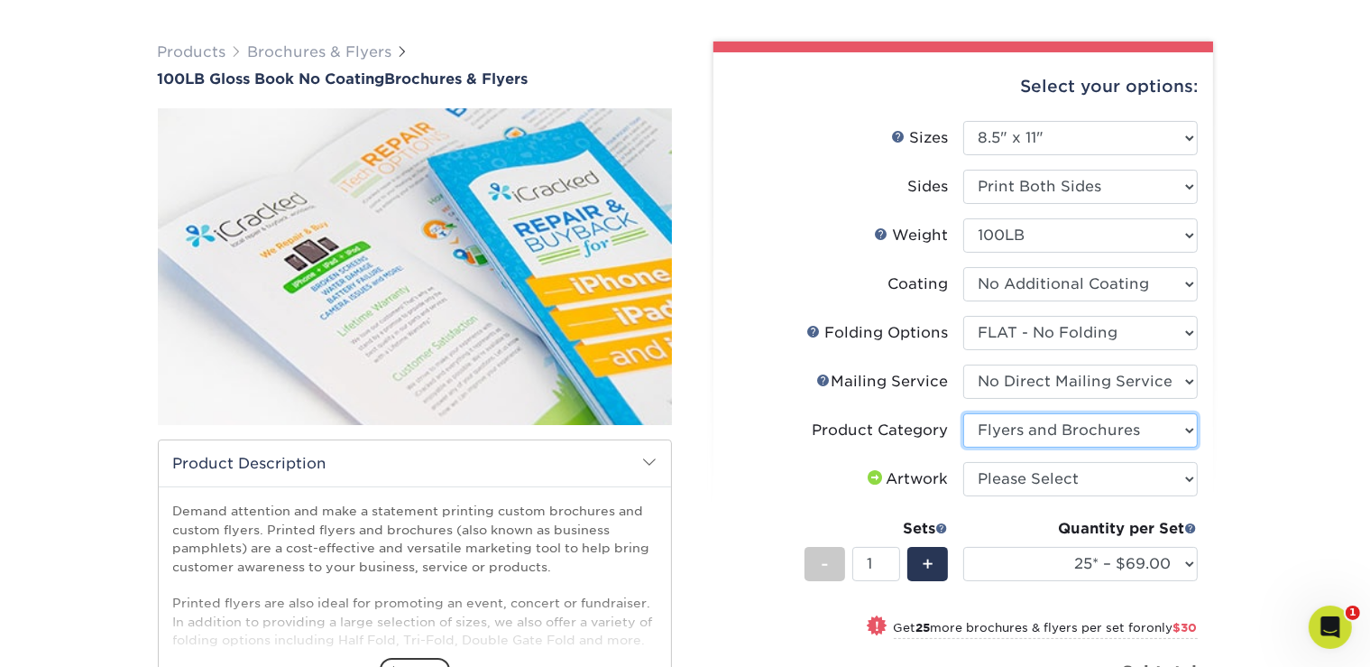
click option "Flyers and Brochures" at bounding box center [0, 0] width 0 height 0
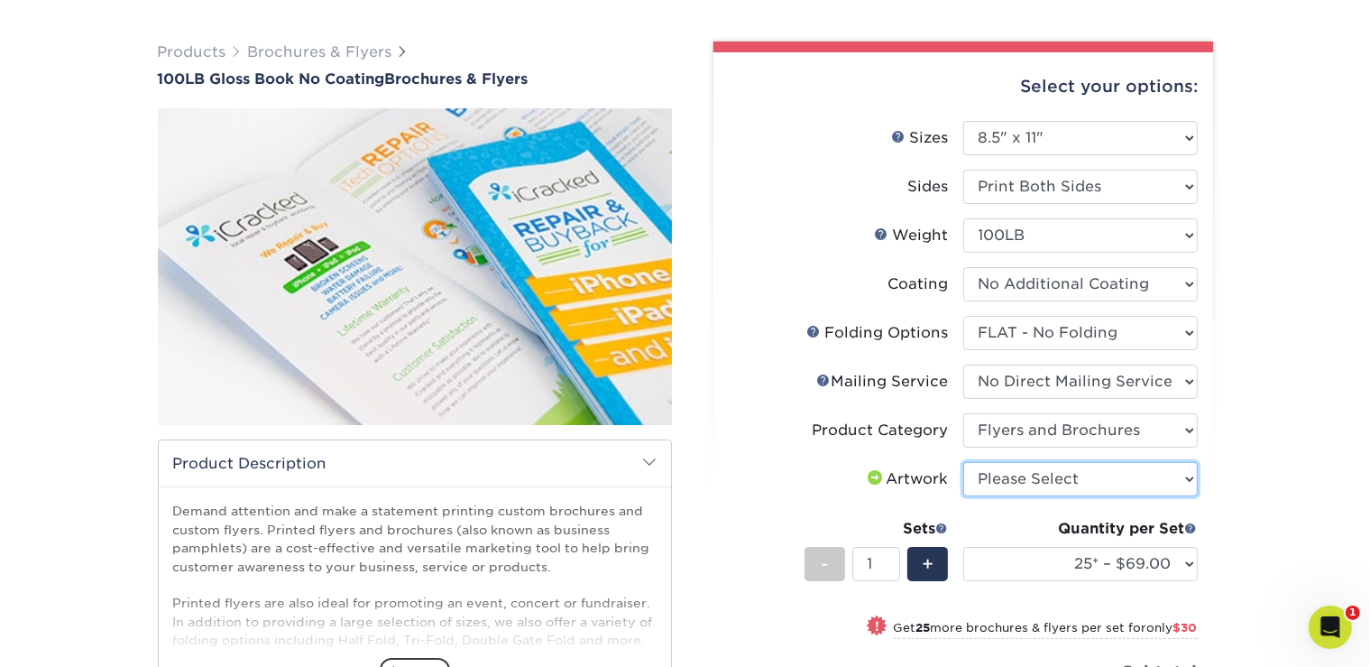
click at [1156, 483] on select "Please Select I will upload files I need a design - $175" at bounding box center [1080, 479] width 235 height 34
select select "upload"
click option "I will upload files" at bounding box center [0, 0] width 0 height 0
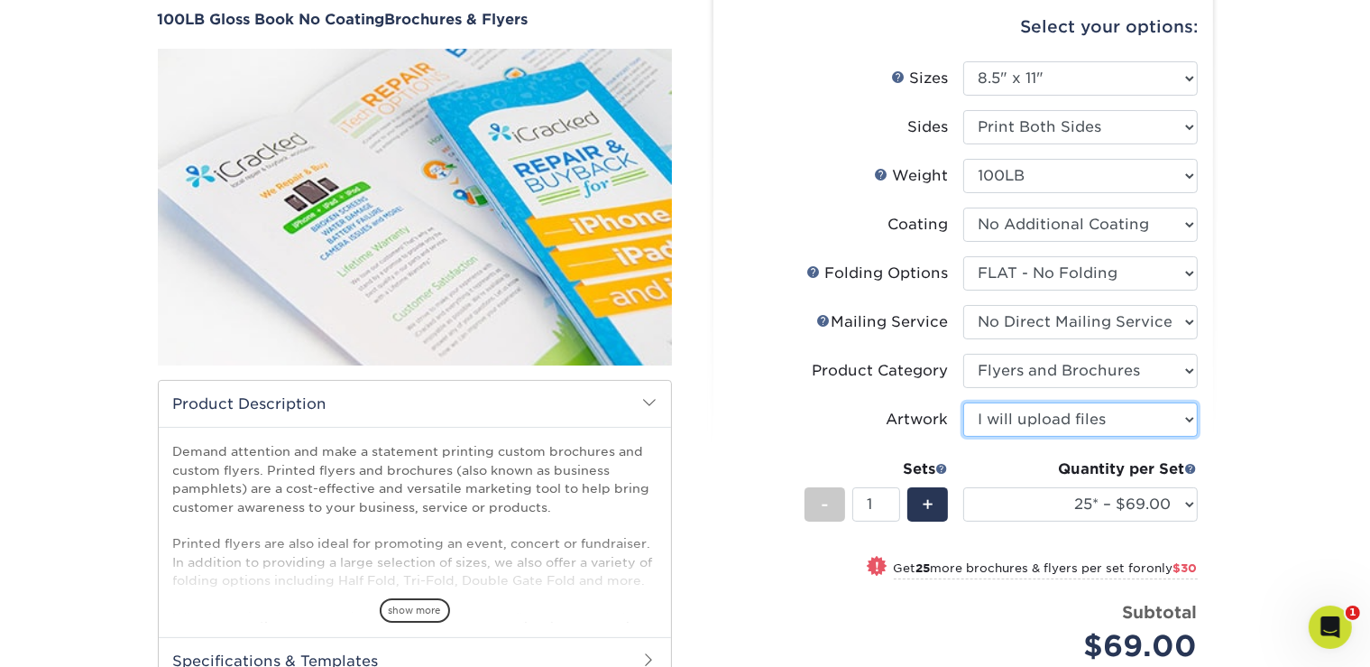
scroll to position [174, 0]
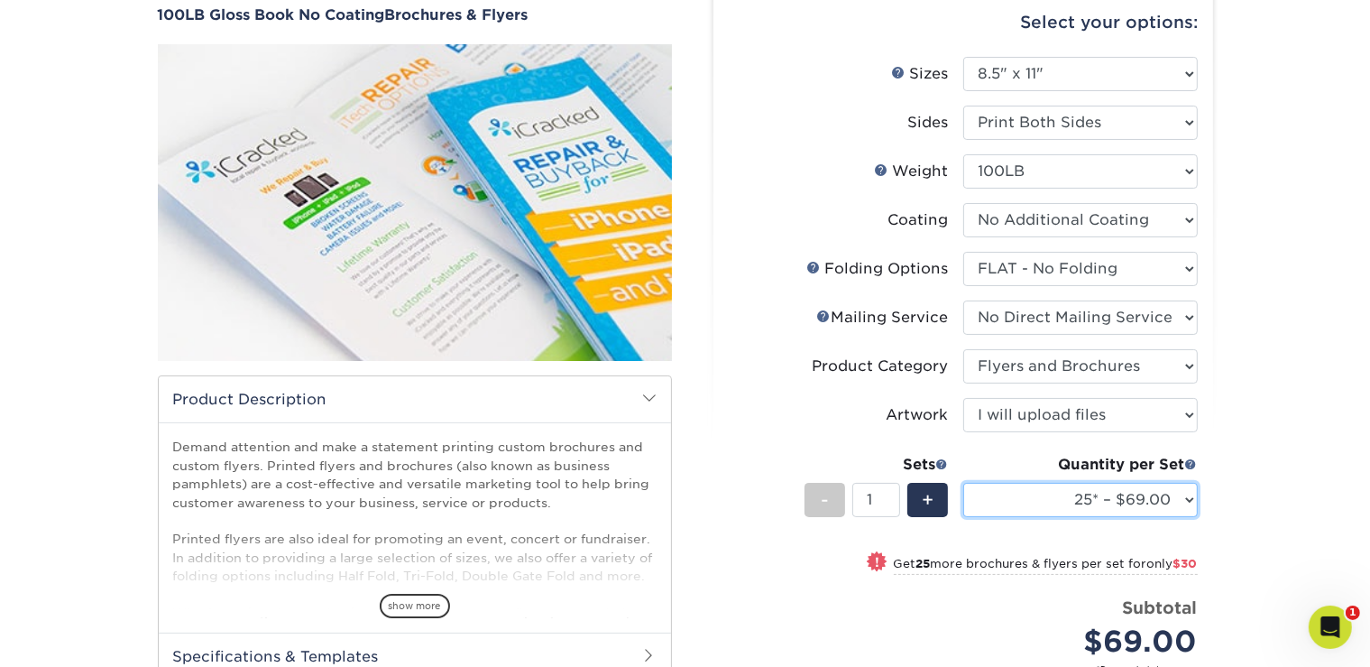
click at [1164, 506] on select "25* – $69.00 50* – $99.00 75* – $121.00 100* – $145.00 250* – $287.00 500 – $49…" at bounding box center [1080, 500] width 235 height 34
click option "75* – $121.00" at bounding box center [0, 0] width 0 height 0
click at [1178, 491] on select "25* – $69.00 50* – $99.00 75* – $121.00 100* – $145.00 250* – $287.00 500 – $49…" at bounding box center [1080, 500] width 235 height 34
click at [1181, 496] on select "25* – $69.00 50* – $99.00 75* – $121.00 100* – $145.00 250* – $287.00 500 – $49…" at bounding box center [1080, 500] width 235 height 34
click at [1283, 410] on div "Products Brochures & Flyers 100LB Gloss Book No Coating Brochures & Flyers show…" at bounding box center [685, 461] width 1370 height 1040
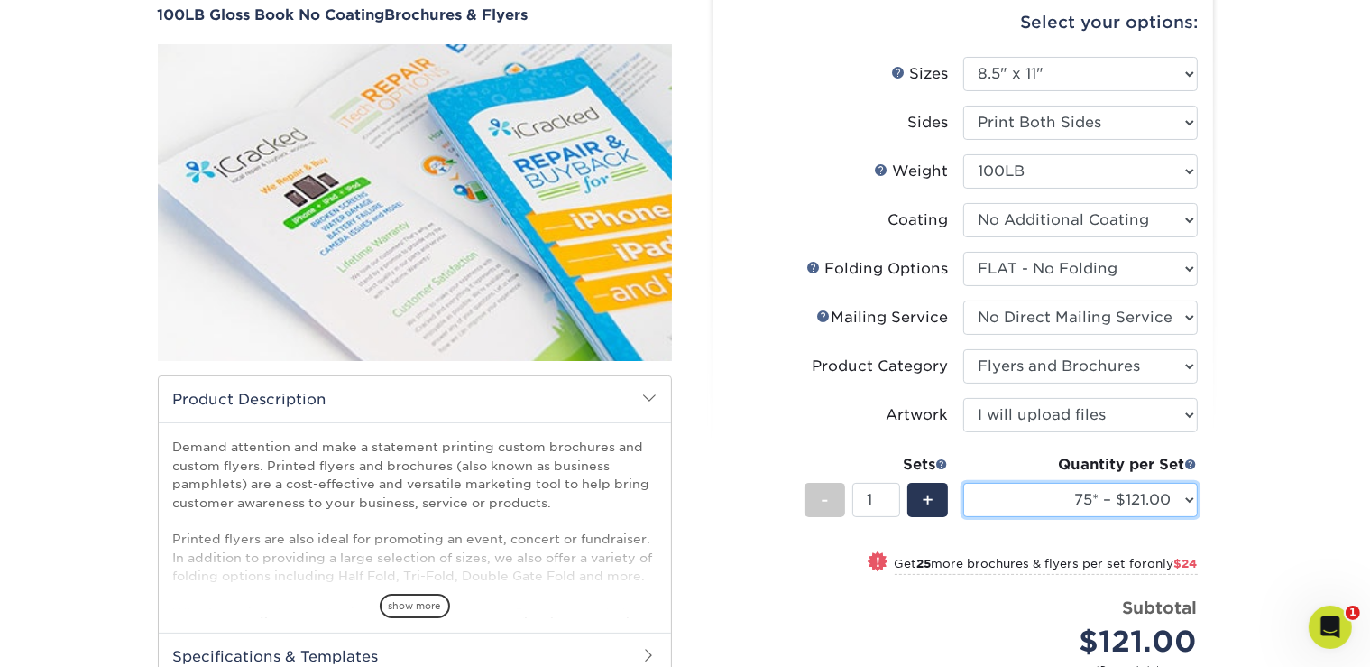
click at [1195, 501] on select "25* – $69.00 50* – $99.00 75* – $121.00 100* – $145.00 250* – $287.00 500 – $49…" at bounding box center [1080, 500] width 235 height 34
select select "50* – $99.00"
click option "50* – $99.00" at bounding box center [0, 0] width 0 height 0
click at [1177, 500] on select "25* – $69.00 50* – $99.00 75* – $121.00 100* – $145.00 250* – $287.00 500 – $49…" at bounding box center [1080, 500] width 235 height 34
click at [1278, 324] on div "Products Brochures & Flyers 100LB Gloss Book No Coating Brochures & Flyers show…" at bounding box center [685, 461] width 1370 height 1040
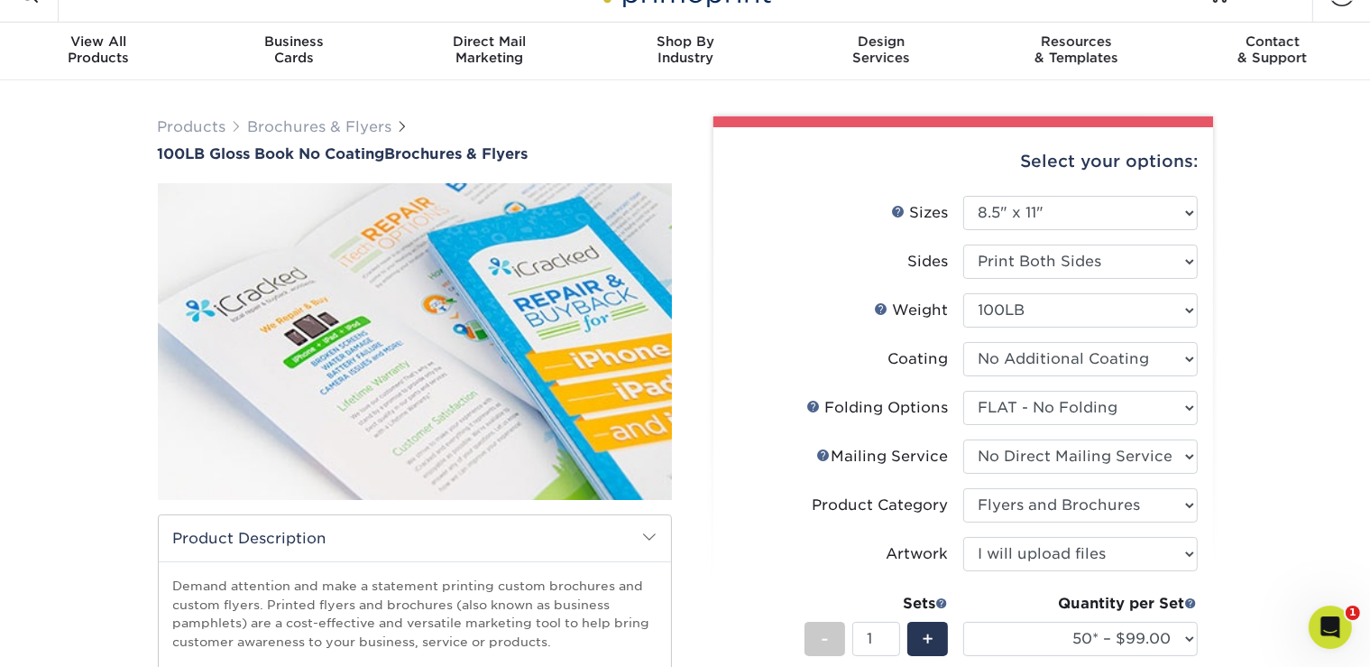
scroll to position [0, 0]
